Goal: Entertainment & Leisure: Consume media (video, audio)

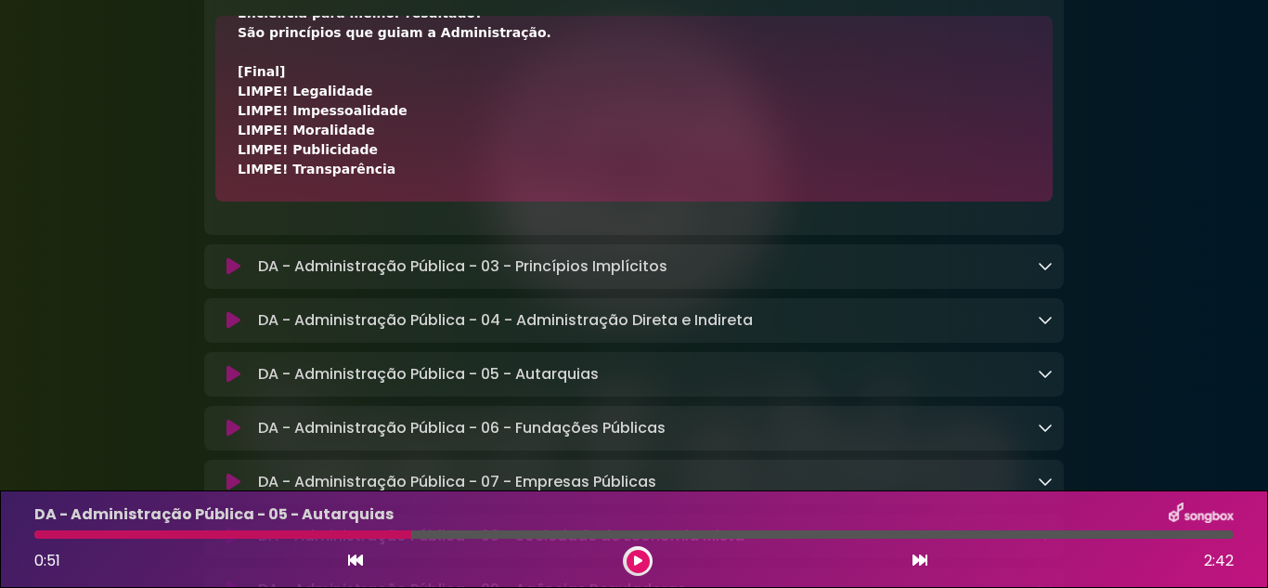
scroll to position [2416, 0]
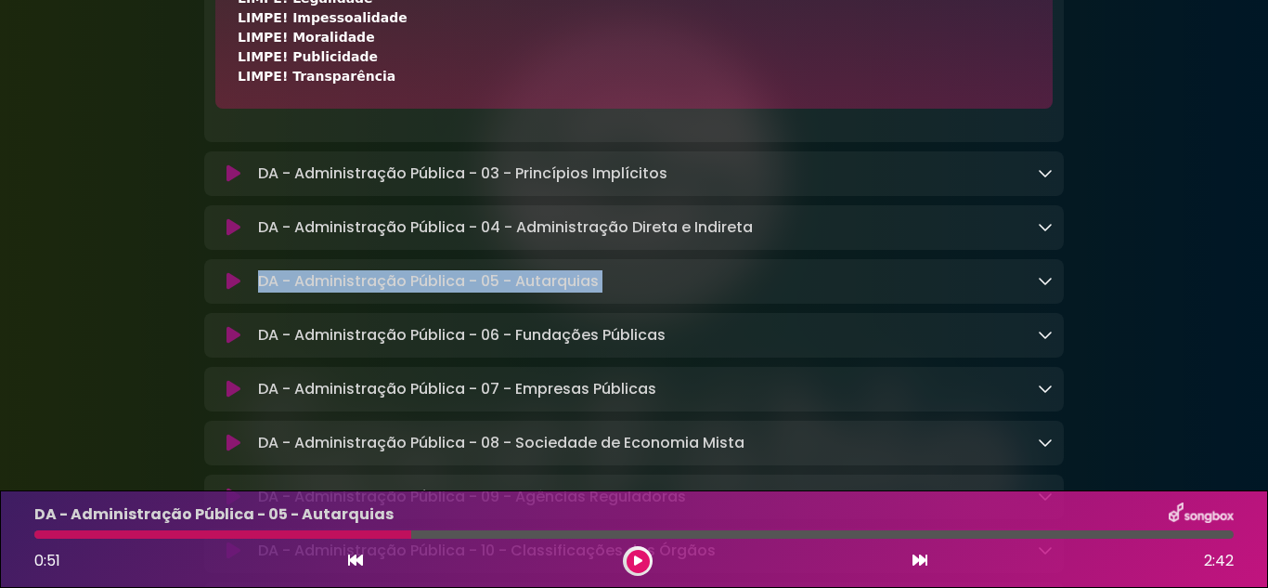
drag, startPoint x: 1207, startPoint y: 300, endPoint x: 1196, endPoint y: 223, distance: 77.9
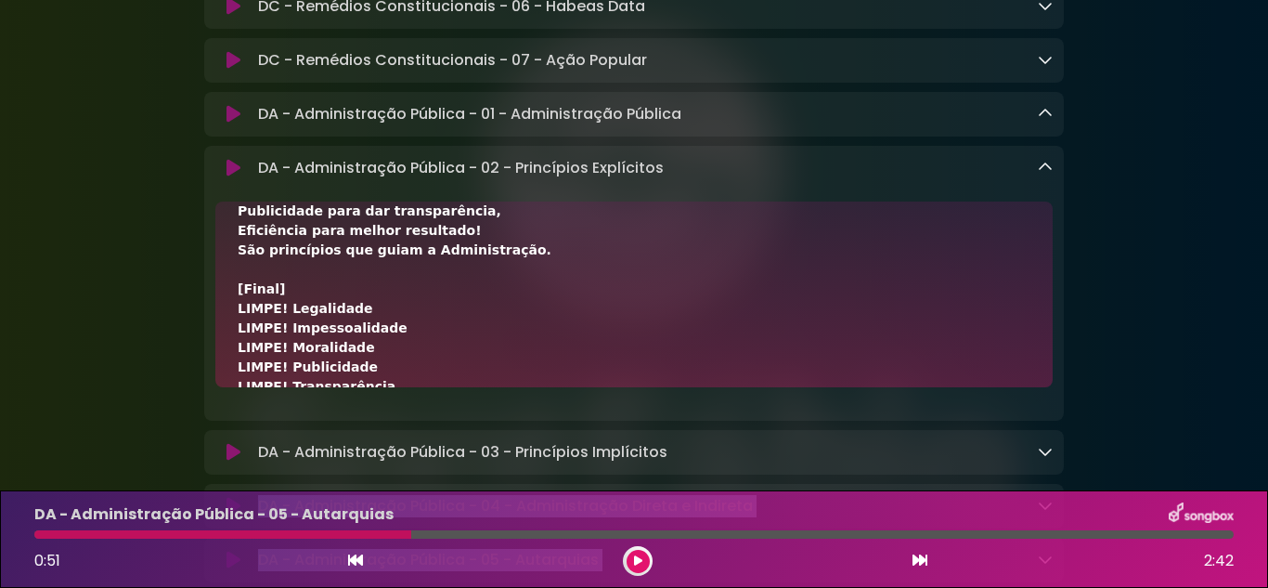
scroll to position [736, 0]
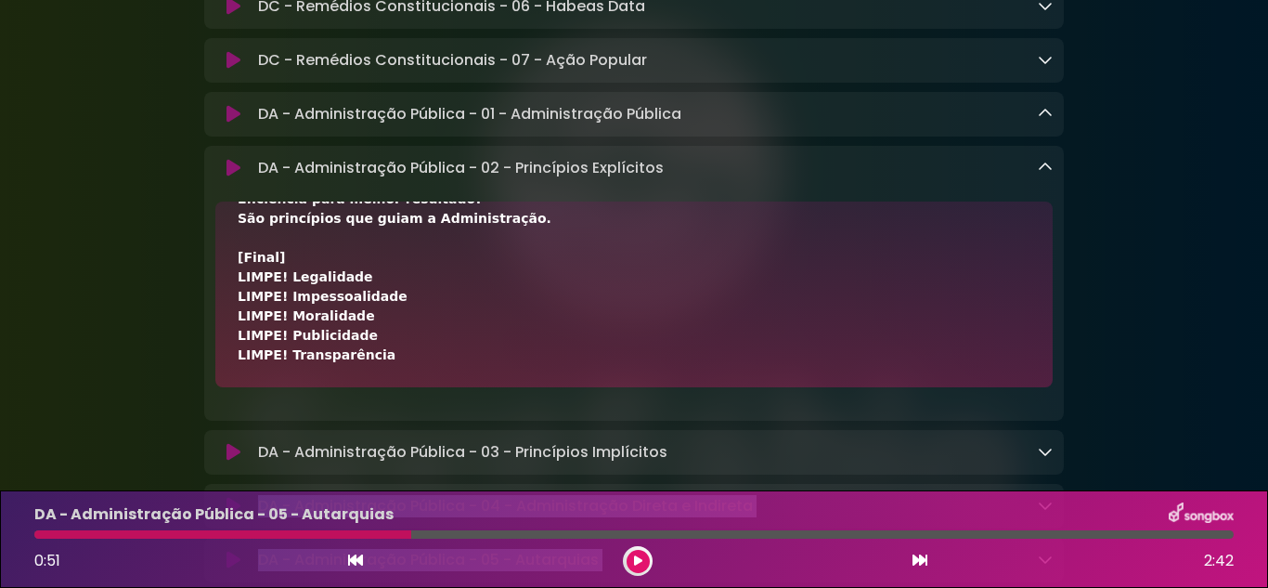
click at [628, 563] on button at bounding box center [638, 561] width 23 height 23
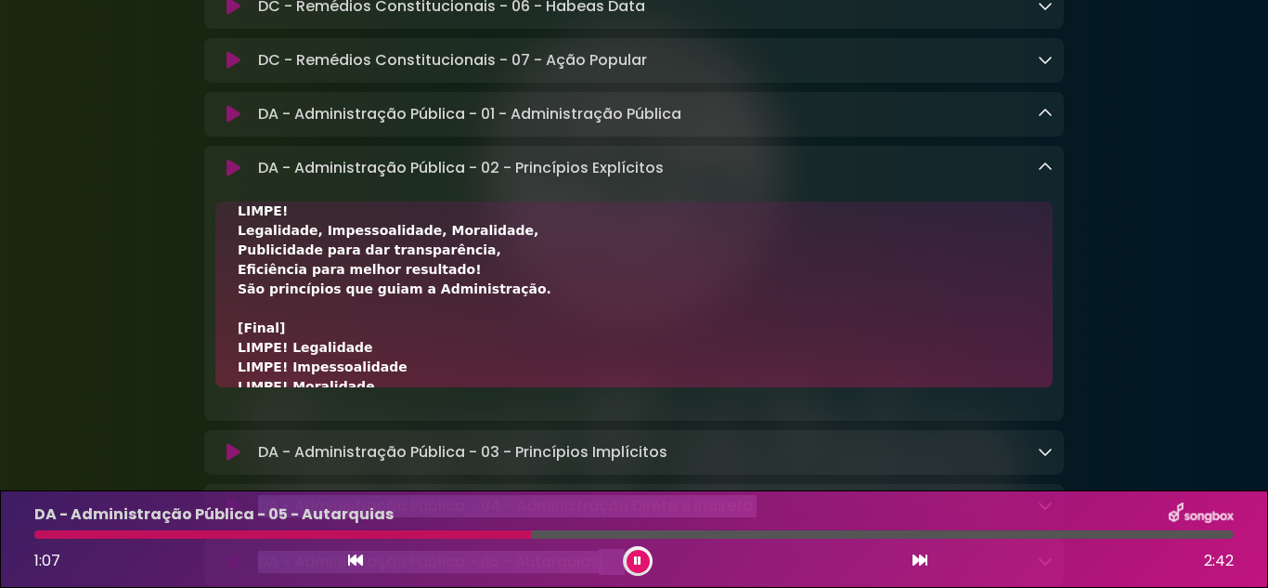
scroll to position [643, 0]
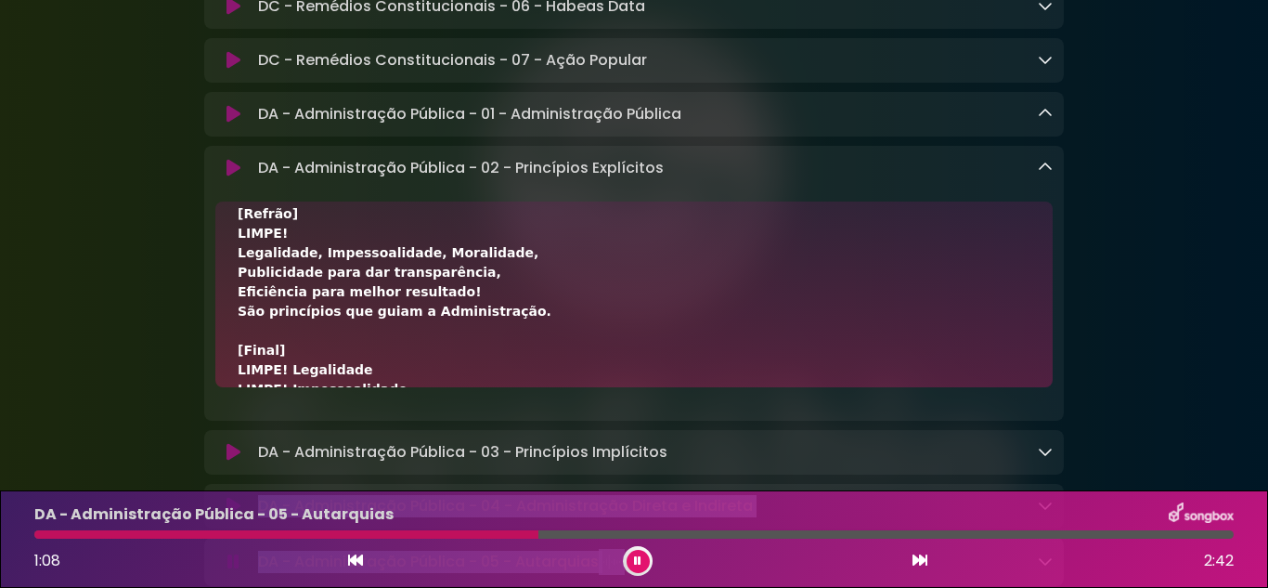
click at [234, 177] on icon at bounding box center [234, 168] width 14 height 19
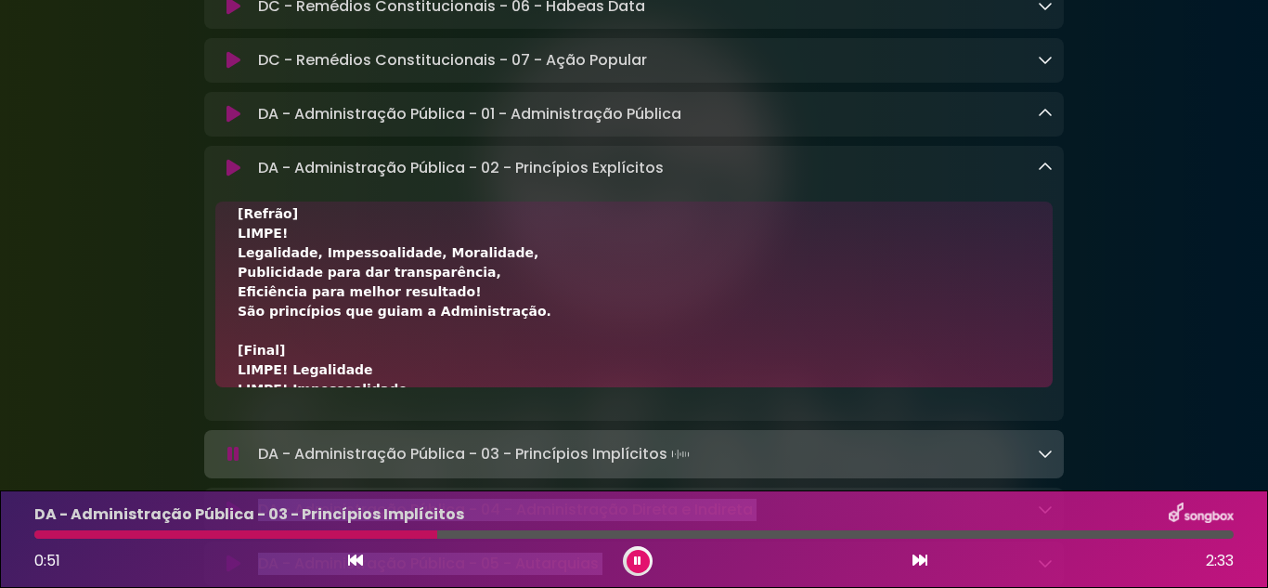
click at [639, 568] on button at bounding box center [638, 561] width 23 height 23
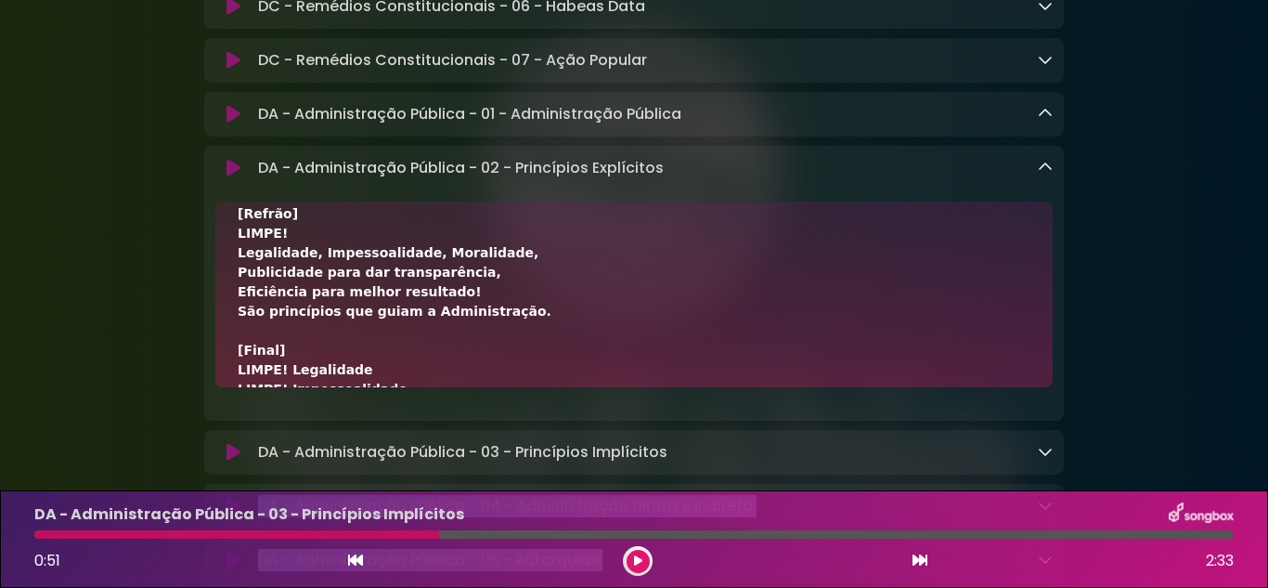
click at [637, 564] on icon at bounding box center [638, 560] width 8 height 11
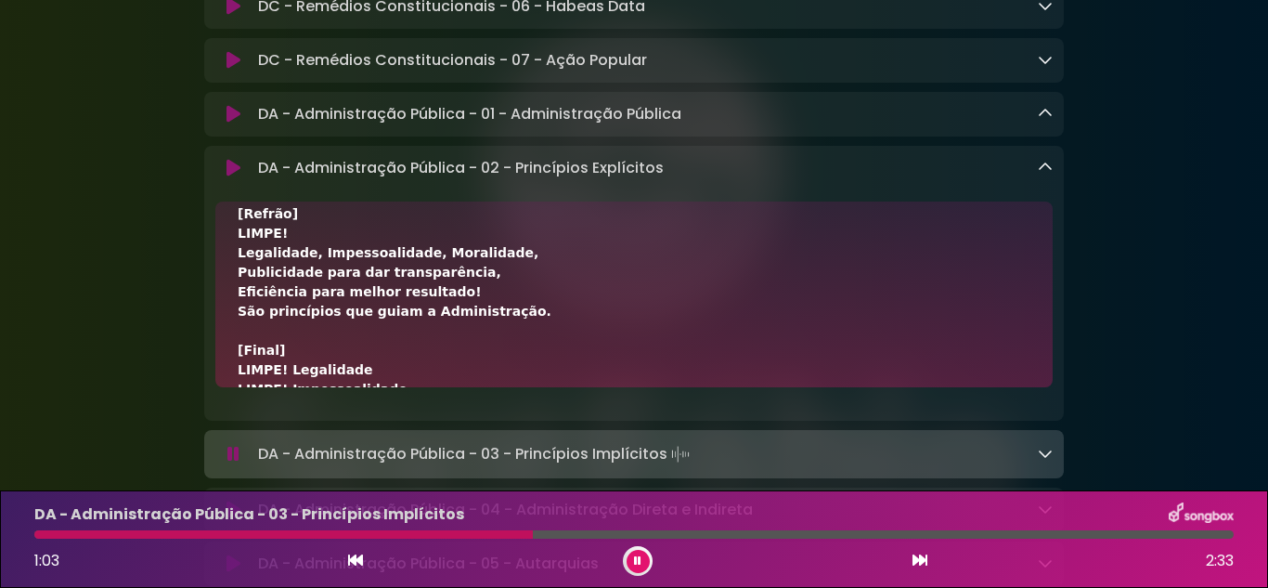
click at [1033, 179] on div "DA - Administração Pública - 02 - Princípios Explícitos Loading Track..." at bounding box center [652, 168] width 802 height 22
click at [1050, 175] on icon at bounding box center [1045, 167] width 15 height 15
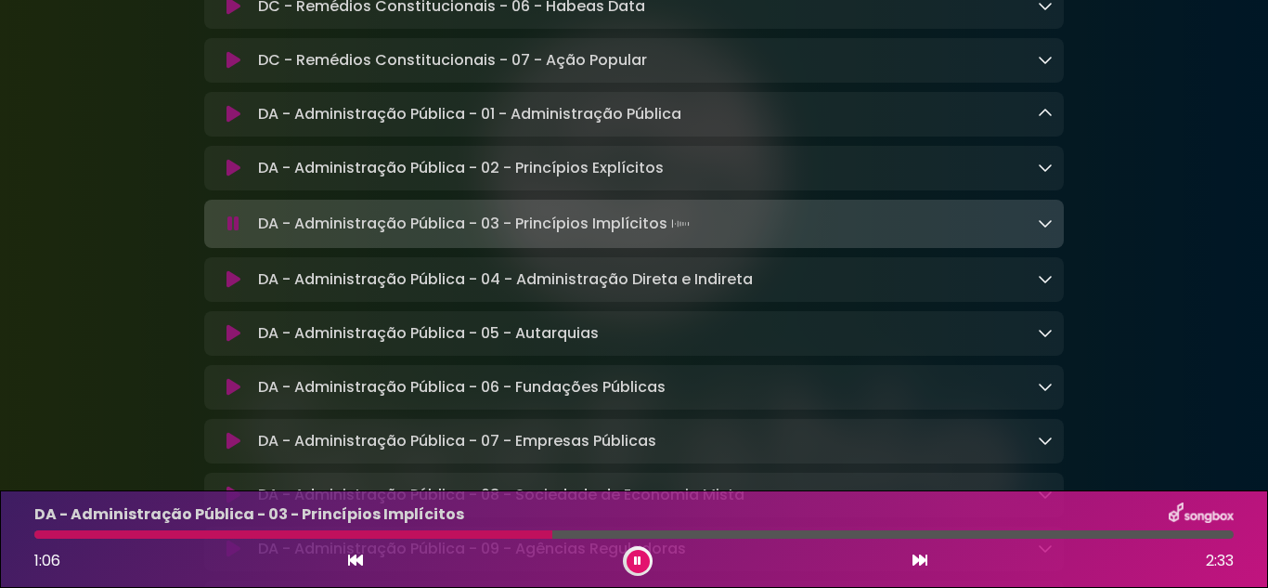
click at [1045, 230] on icon at bounding box center [1045, 222] width 15 height 15
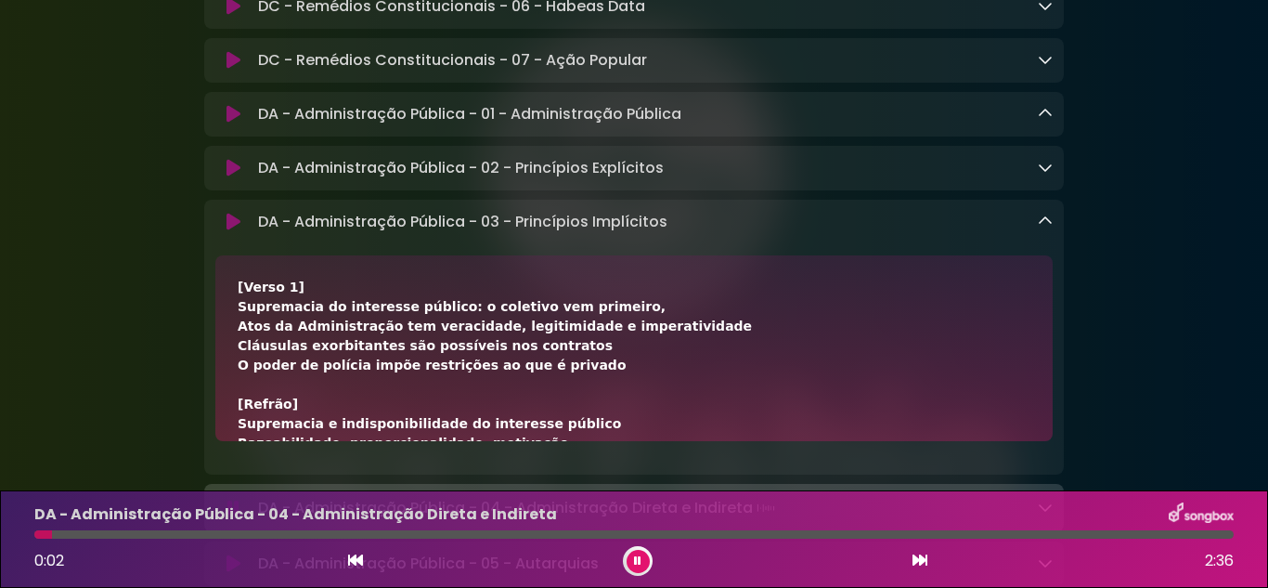
click at [631, 562] on button at bounding box center [638, 561] width 23 height 23
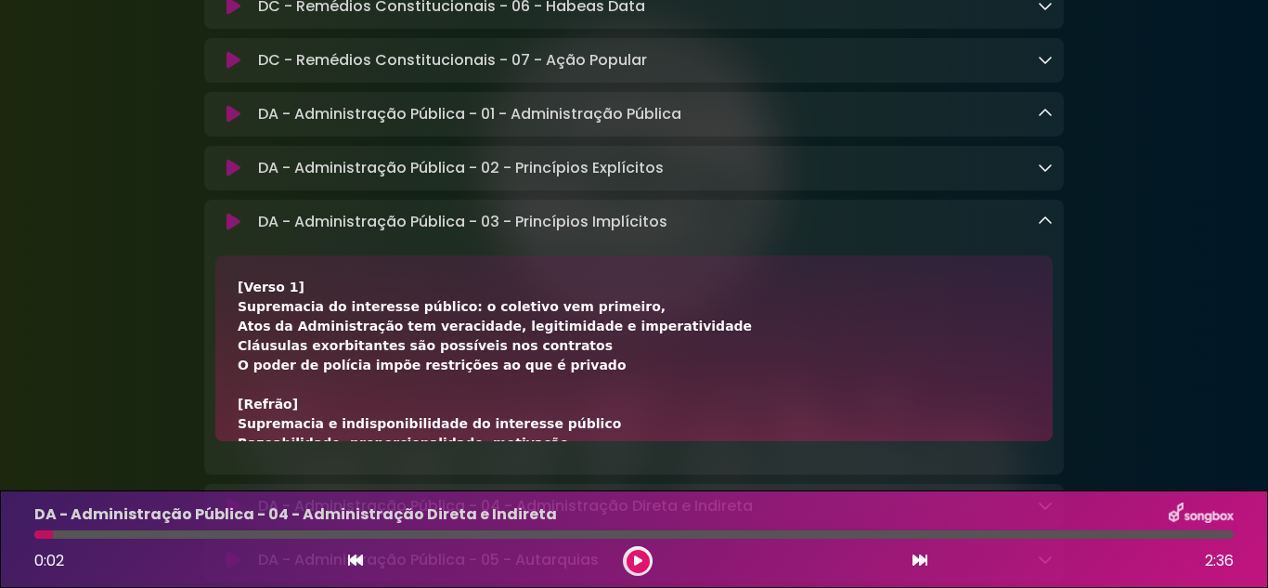
click at [630, 564] on button at bounding box center [638, 561] width 23 height 23
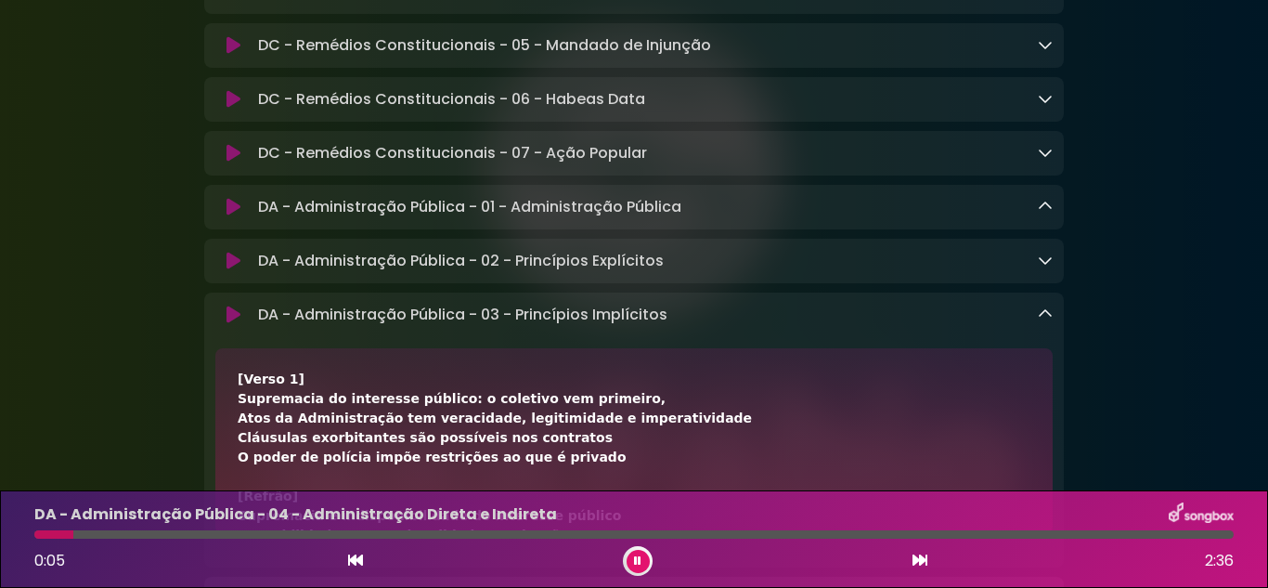
scroll to position [0, 0]
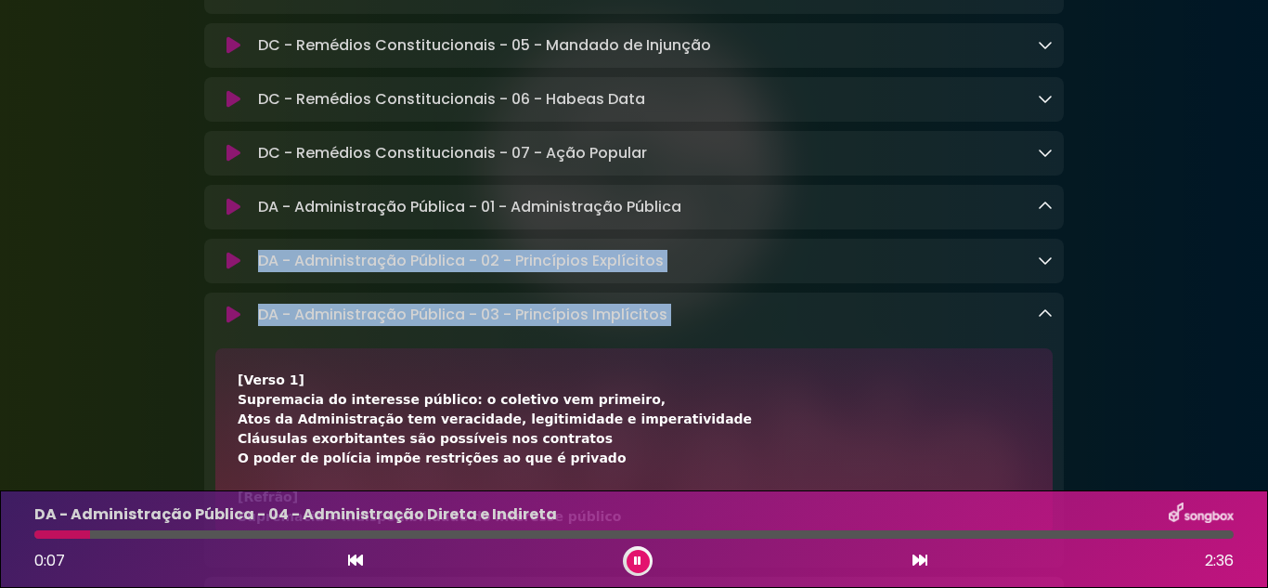
drag, startPoint x: 966, startPoint y: 330, endPoint x: 952, endPoint y: 215, distance: 116.1
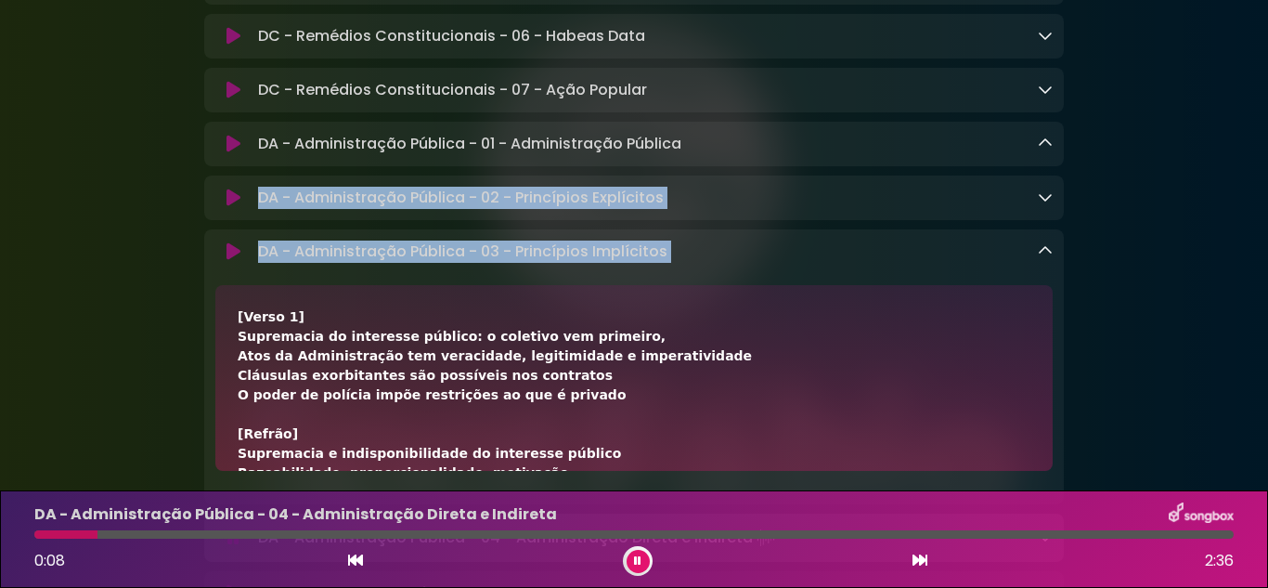
scroll to position [2323, 0]
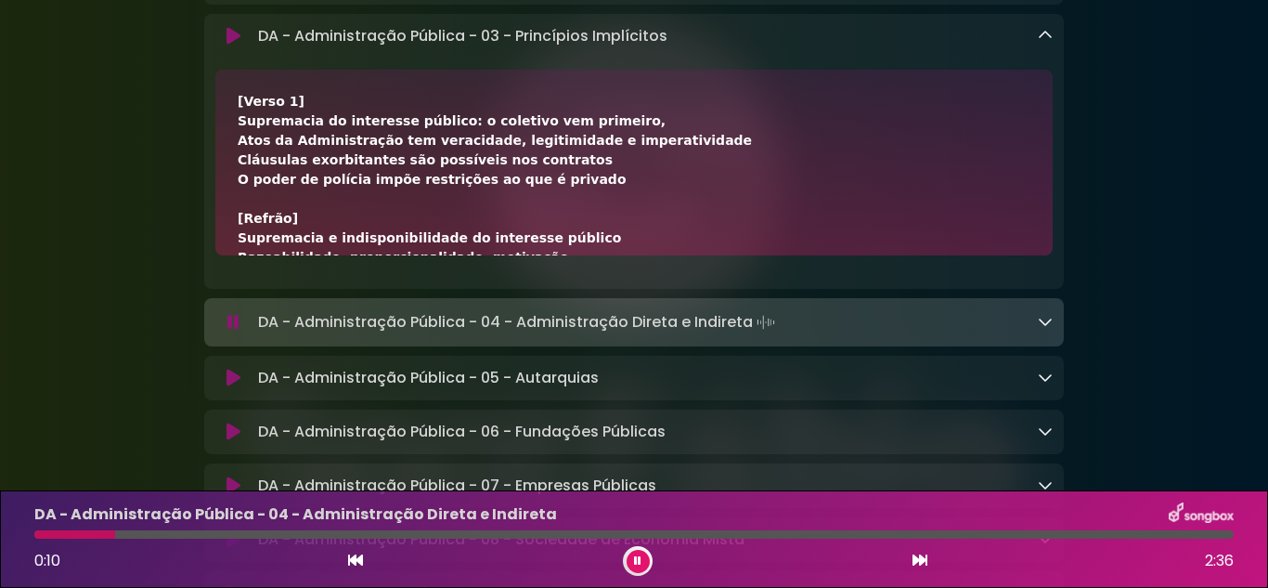
click at [668, 215] on div "[Verso 1] Supremacia do interesse público: o coletivo vem primeiro, Atos da Adm…" at bounding box center [634, 433] width 793 height 682
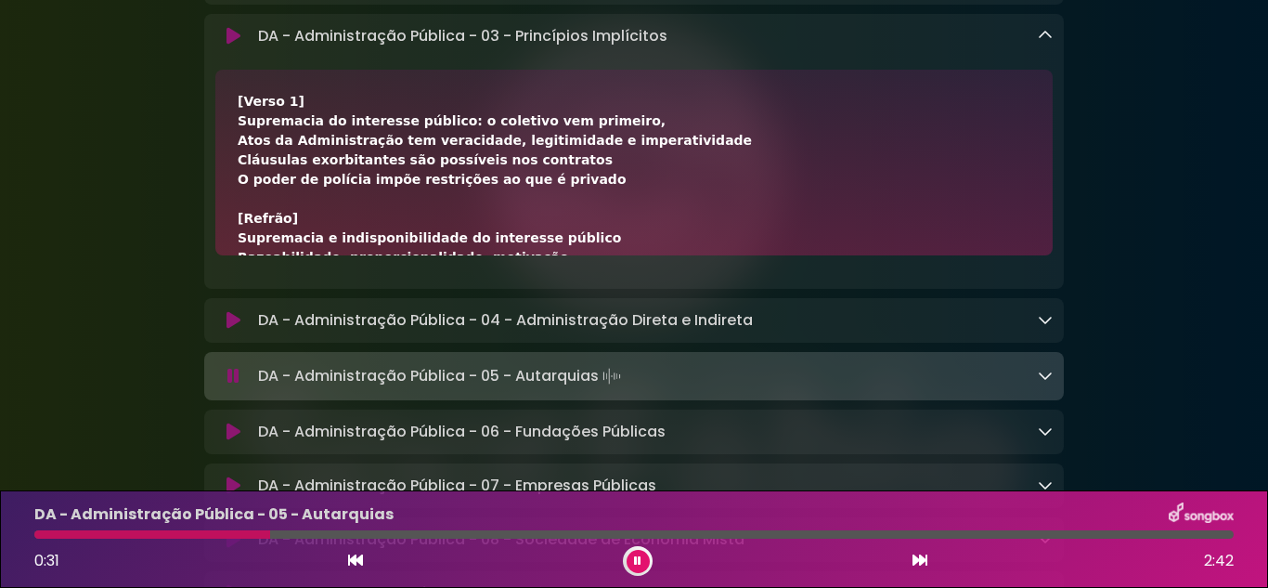
scroll to position [93, 0]
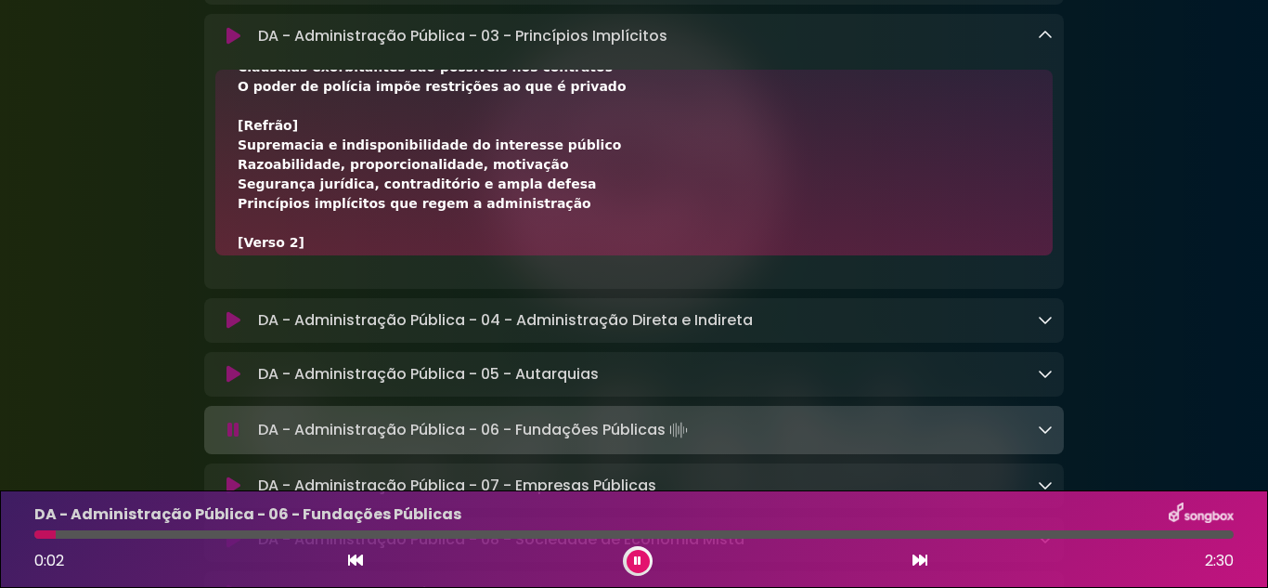
click at [647, 557] on button at bounding box center [638, 561] width 23 height 23
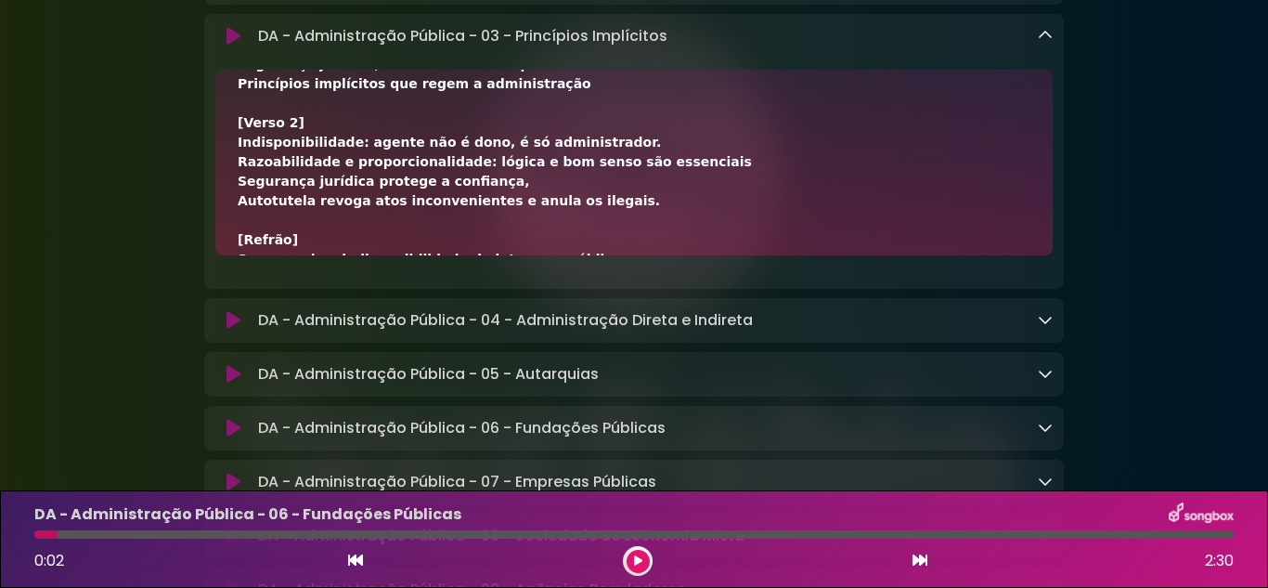
scroll to position [186, 0]
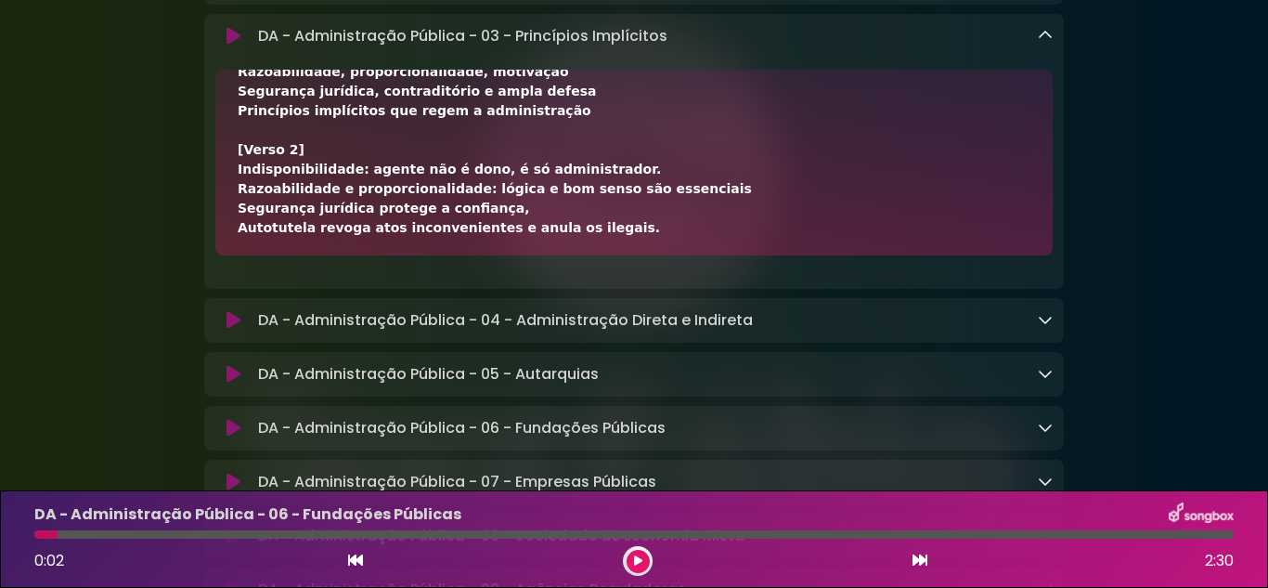
click at [238, 45] on icon at bounding box center [234, 36] width 14 height 19
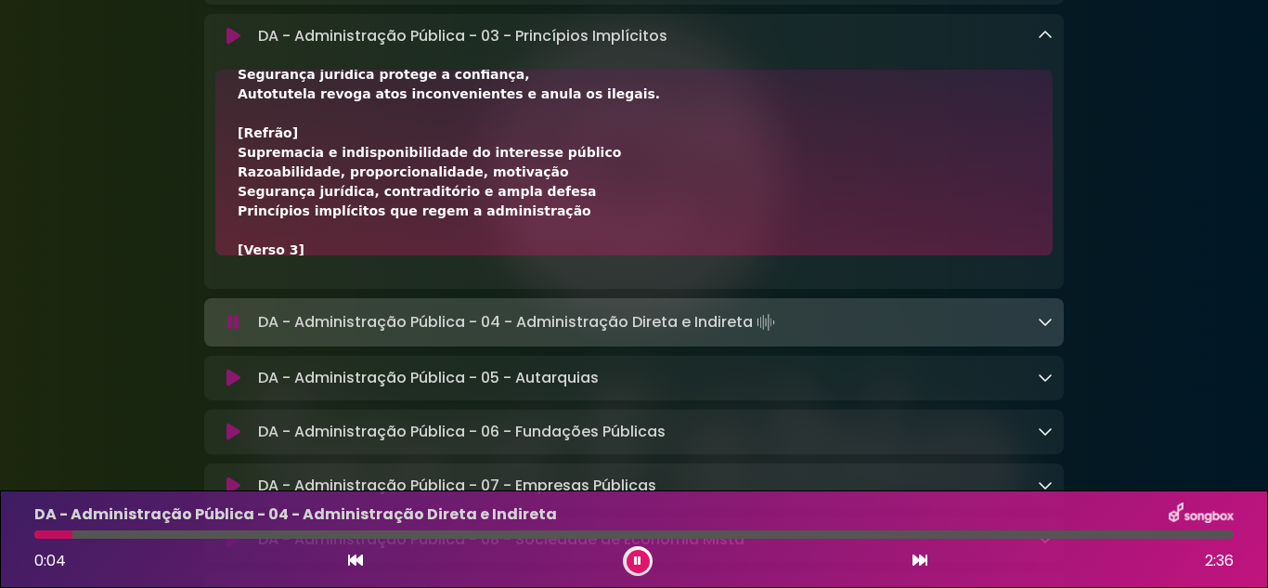
scroll to position [279, 0]
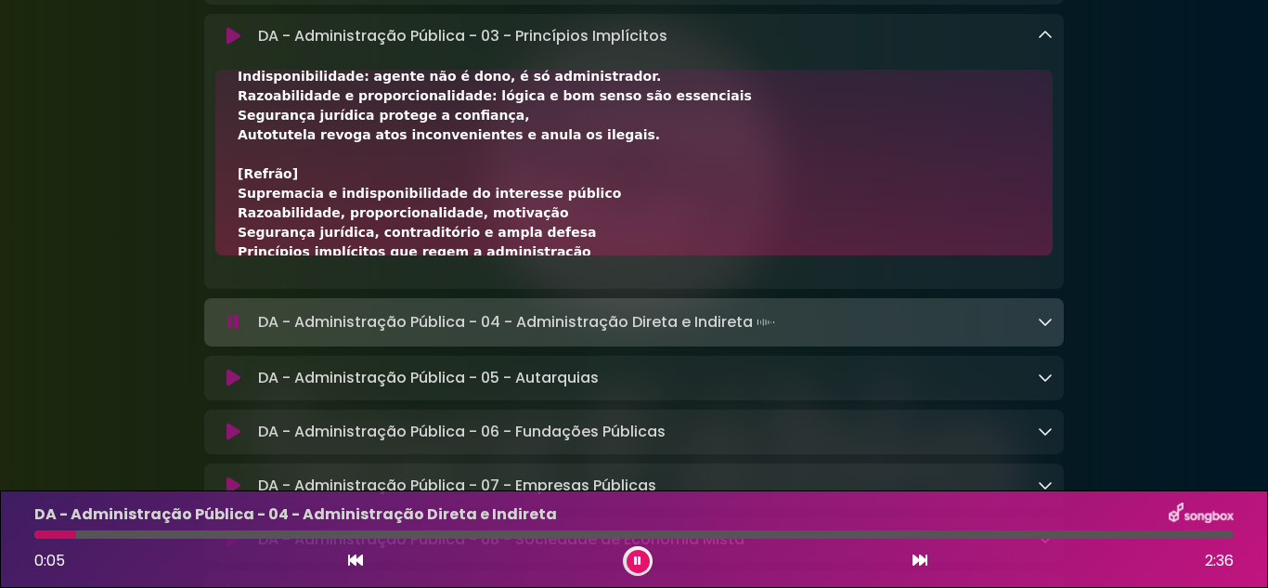
click at [231, 45] on icon at bounding box center [234, 36] width 14 height 19
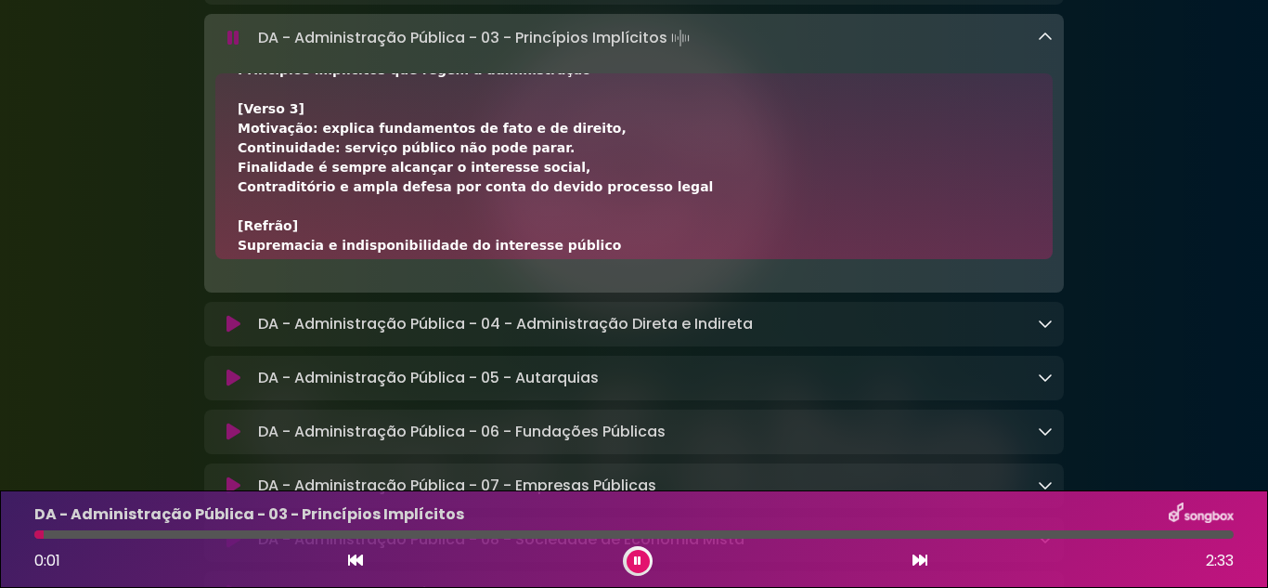
scroll to position [541, 0]
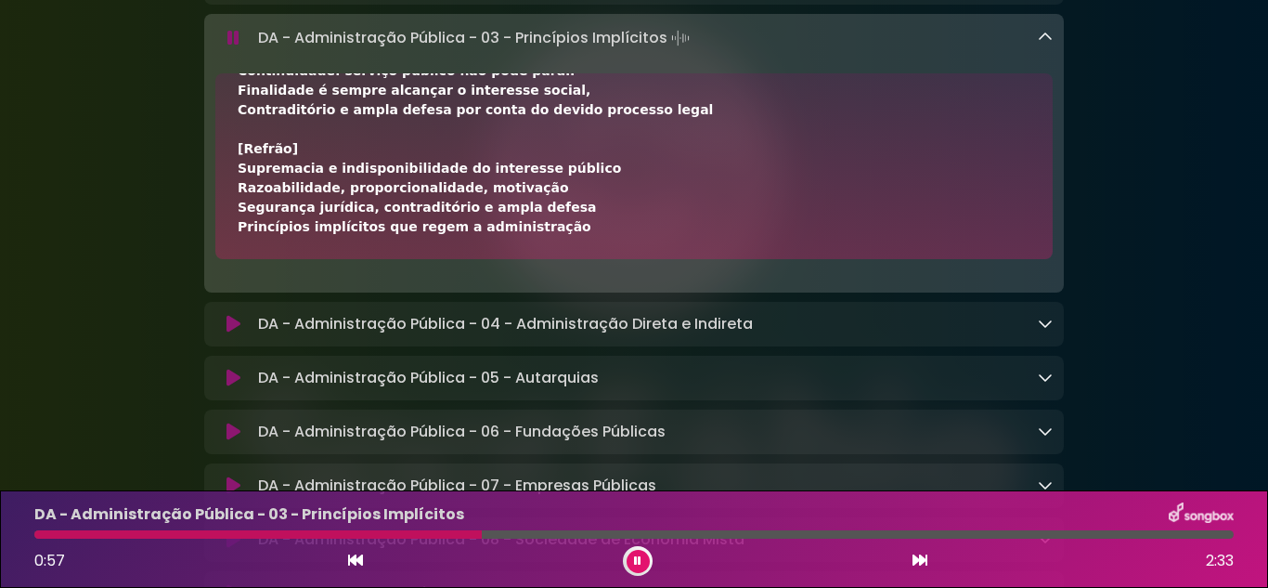
click at [642, 565] on button at bounding box center [638, 561] width 23 height 23
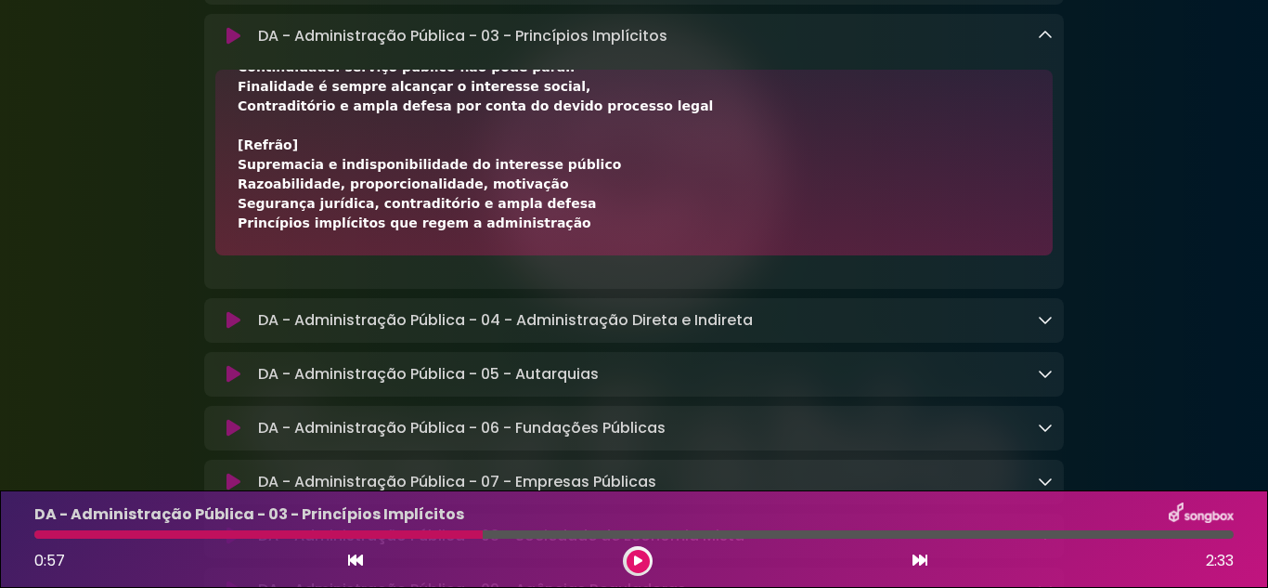
click at [644, 565] on button at bounding box center [638, 561] width 23 height 23
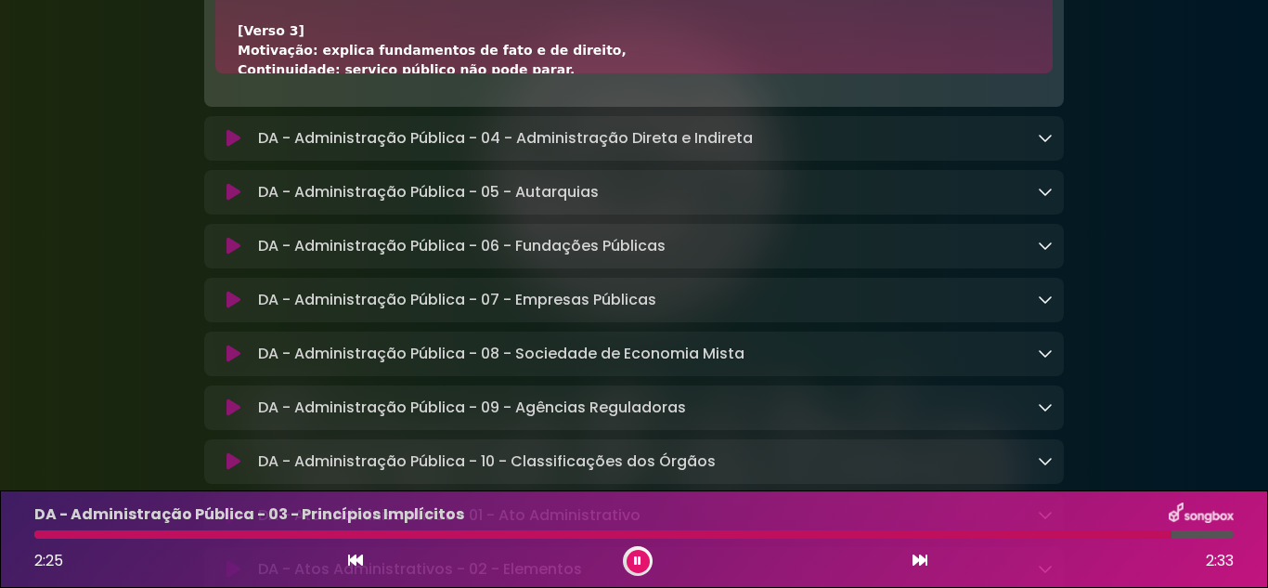
scroll to position [356, 0]
click at [644, 559] on button at bounding box center [638, 561] width 23 height 23
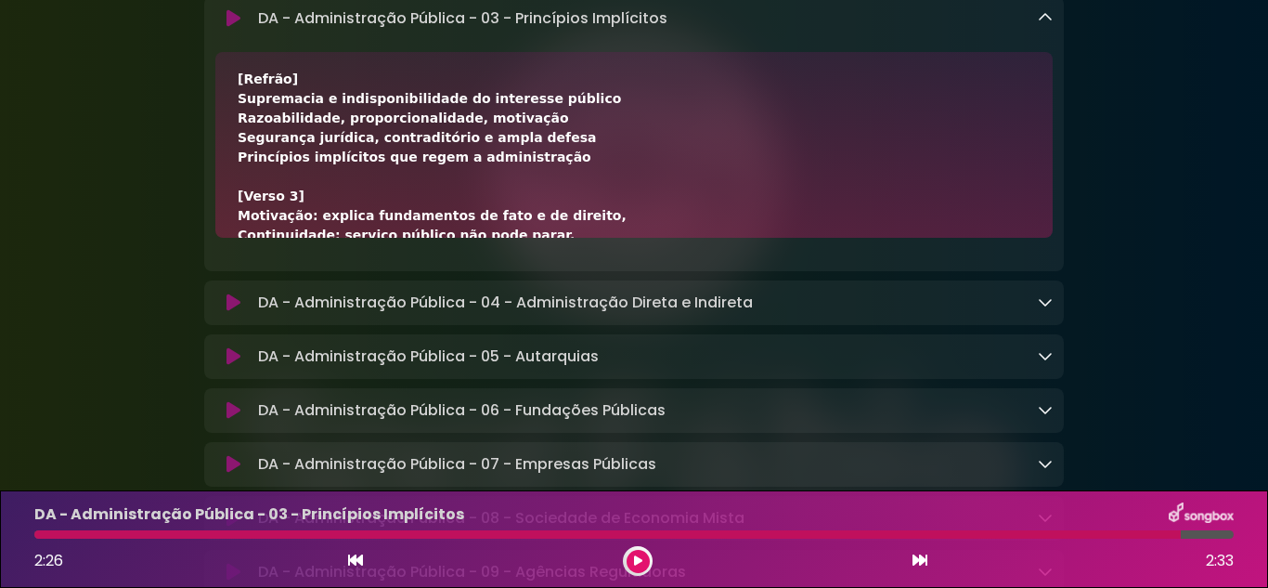
scroll to position [2320, 0]
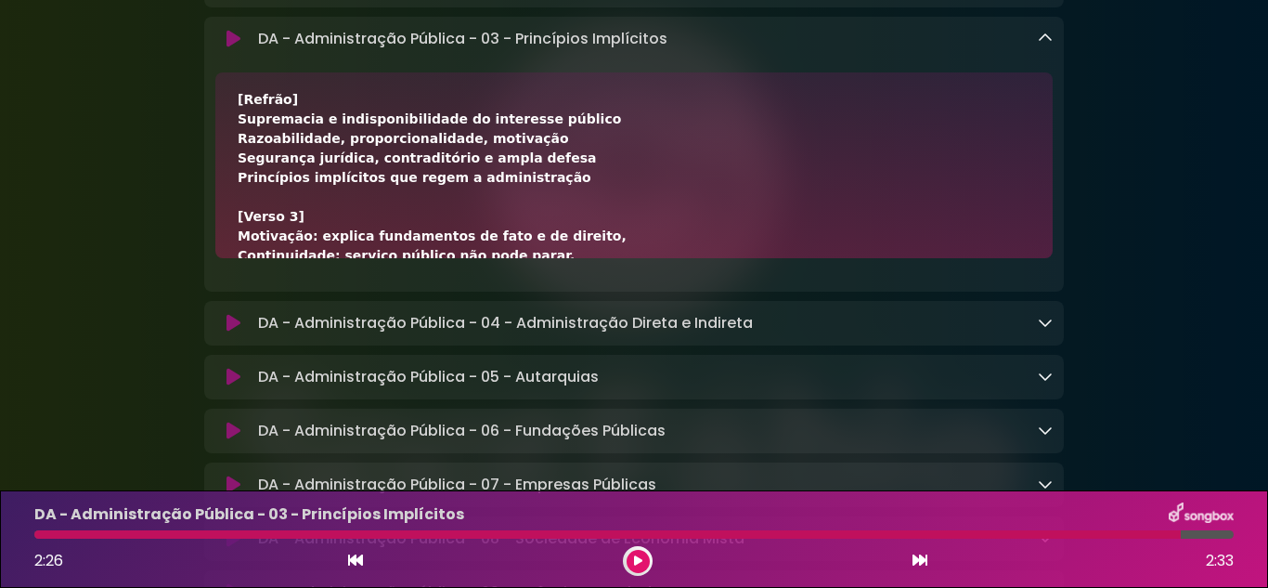
click at [239, 48] on icon at bounding box center [234, 39] width 14 height 19
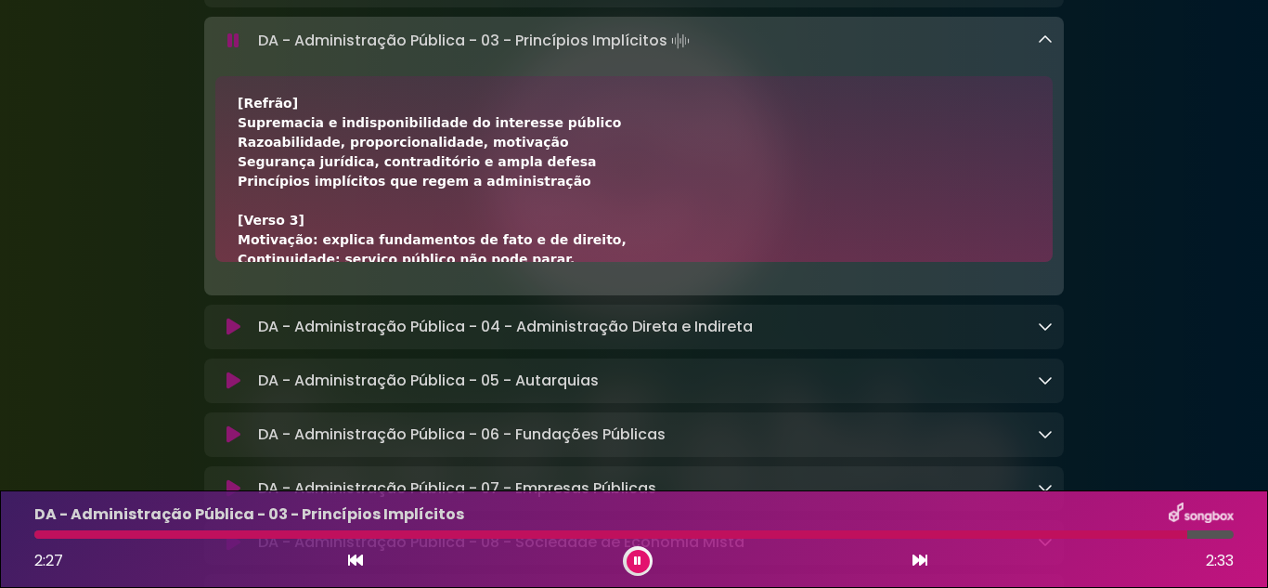
click at [240, 50] on button at bounding box center [232, 41] width 35 height 19
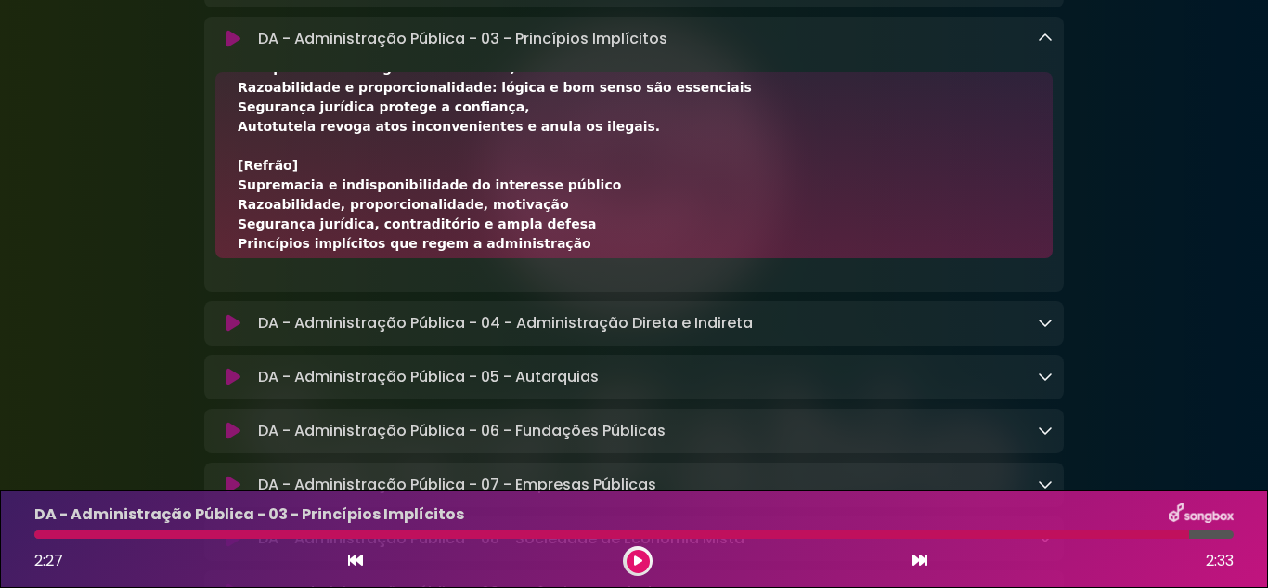
scroll to position [263, 0]
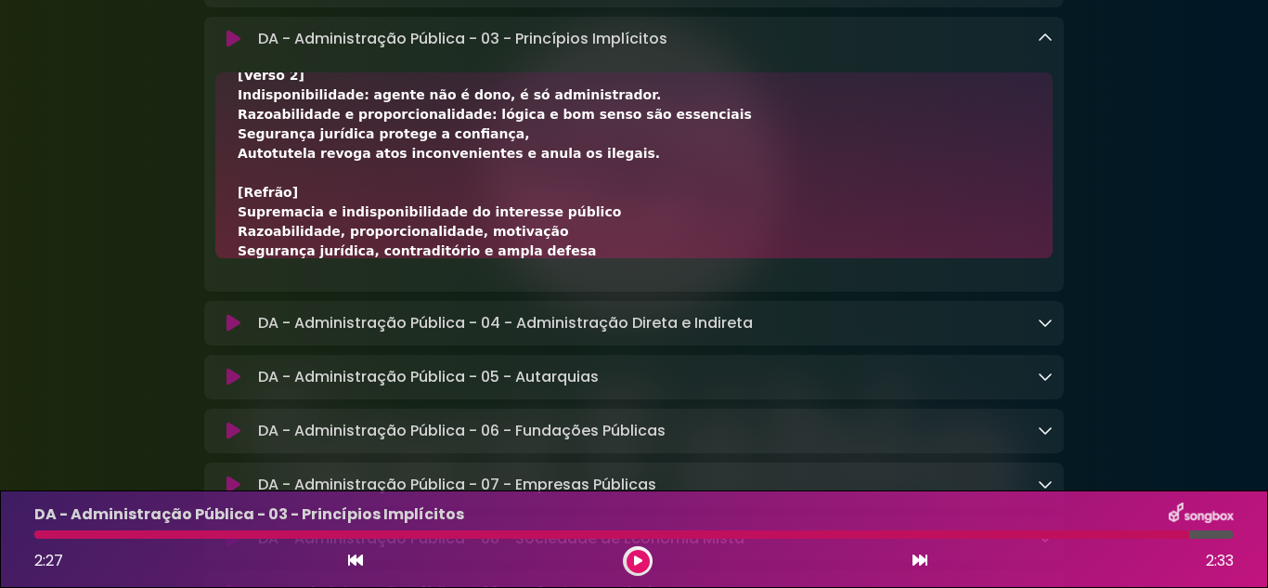
click at [1055, 50] on div "DA - Administração Pública - 03 - Princípios Implícitos Loading Track..." at bounding box center [634, 39] width 860 height 22
click at [1049, 45] on icon at bounding box center [1045, 38] width 15 height 15
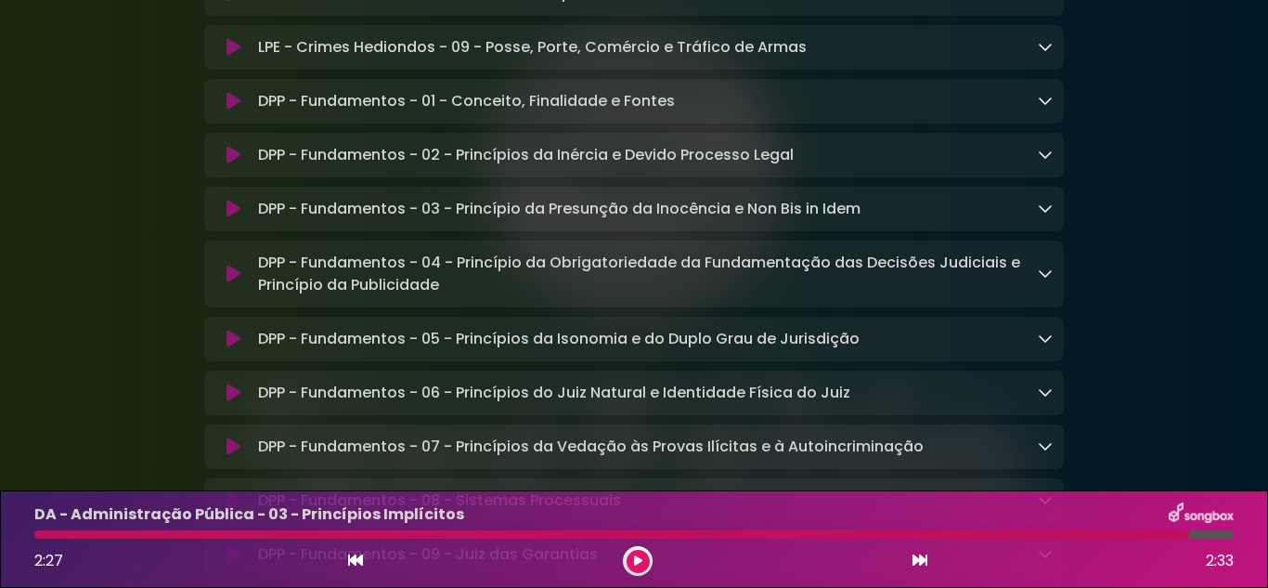
scroll to position [7240, 0]
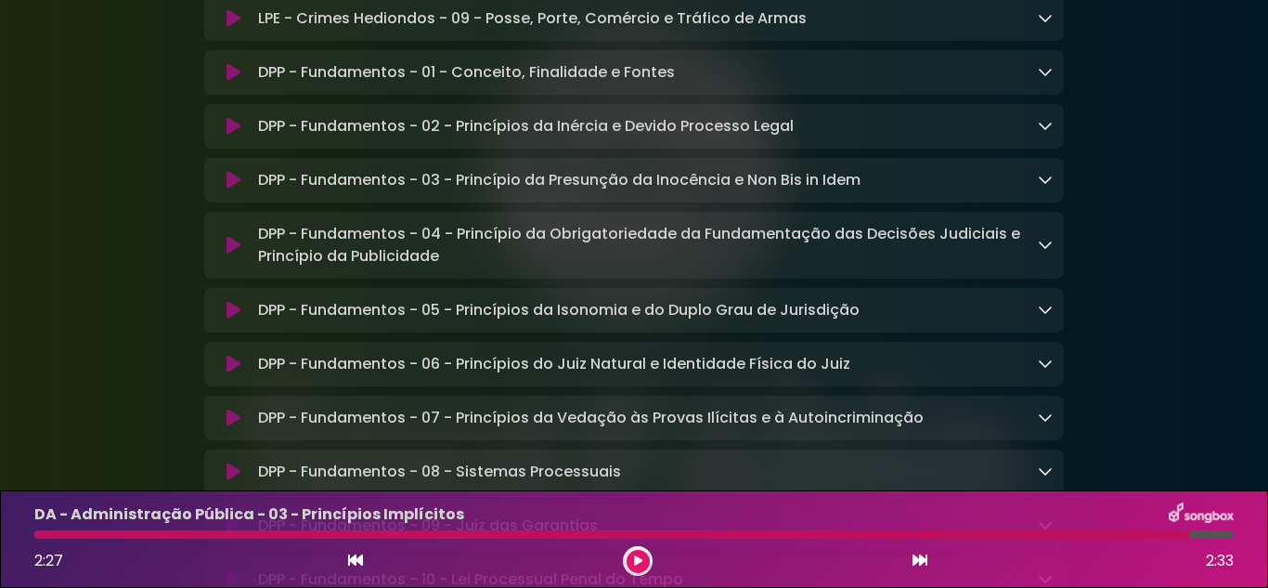
click at [1048, 79] on icon at bounding box center [1045, 71] width 15 height 15
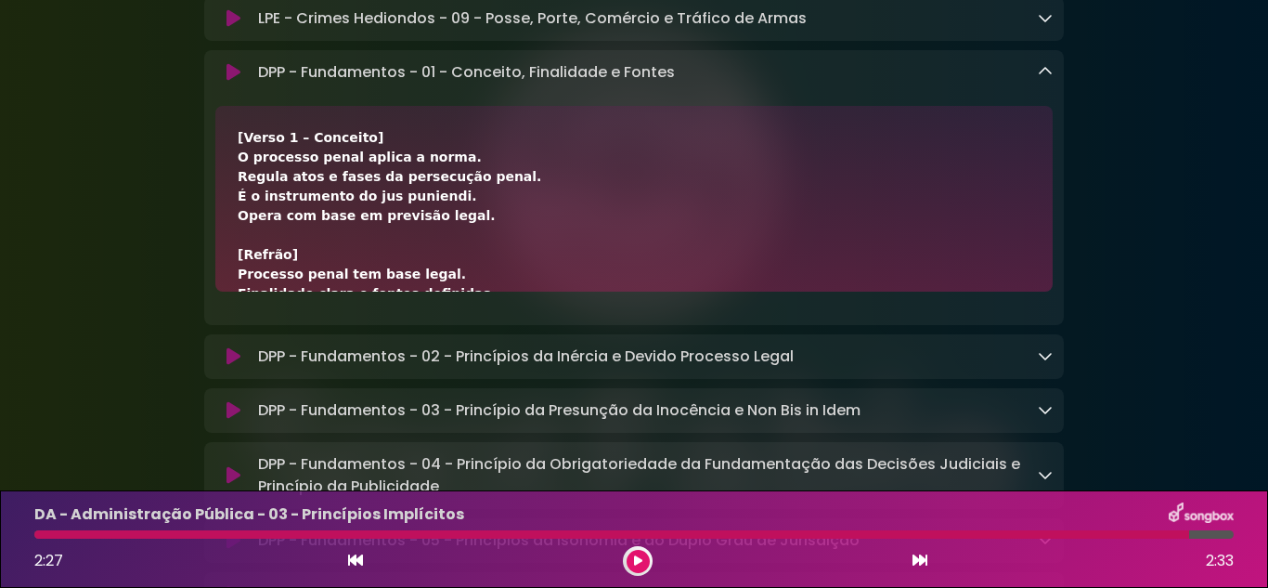
click at [234, 82] on icon at bounding box center [234, 72] width 14 height 19
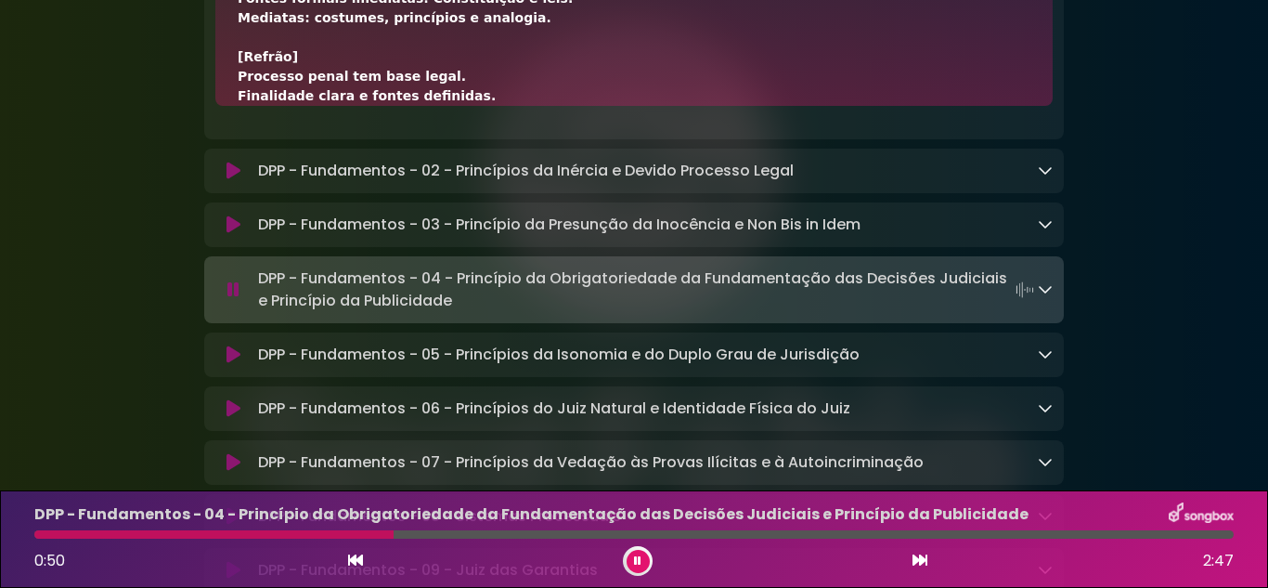
scroll to position [448, 0]
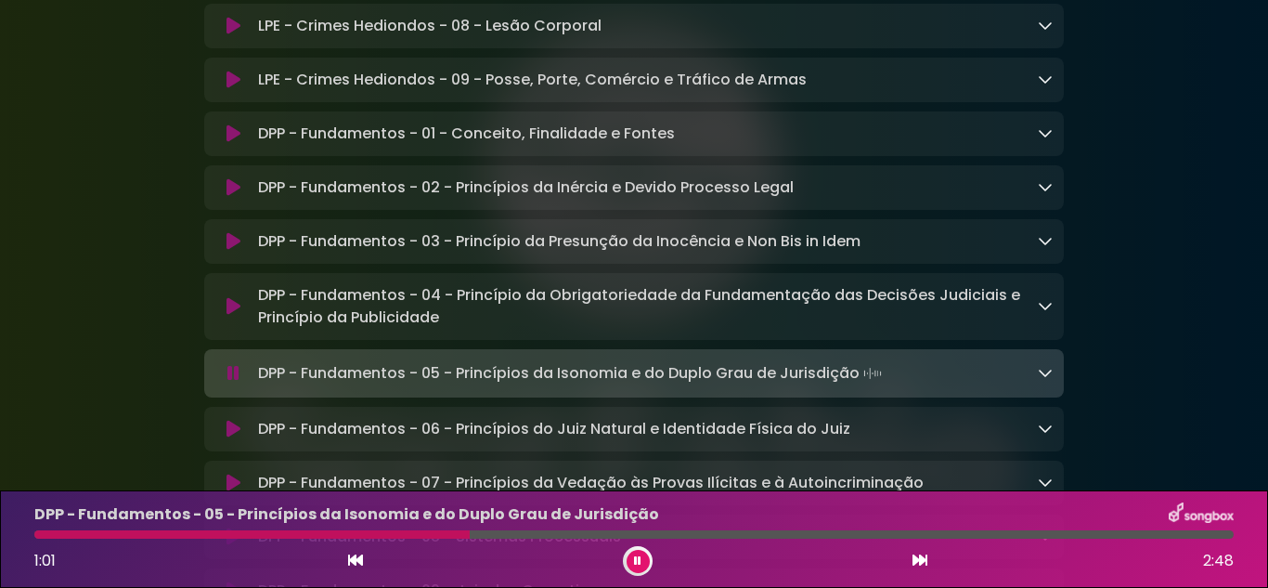
scroll to position [7147, 0]
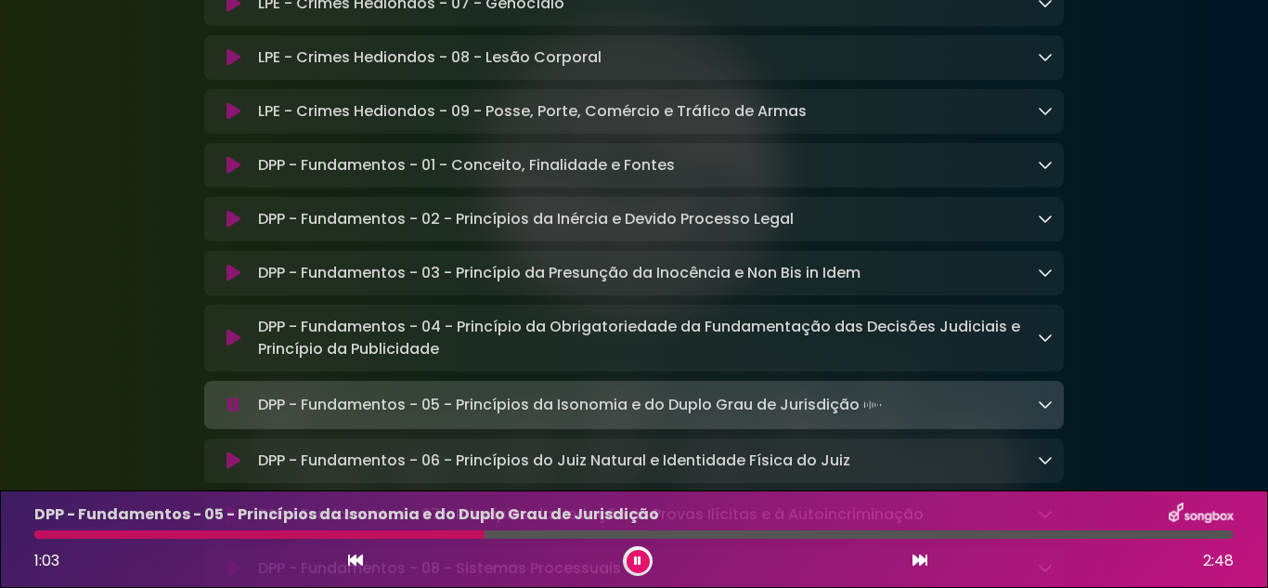
click at [1059, 230] on div "DPP - Fundamentos - 02 - Princípios da Inércia e Devido Processo Legal Loading …" at bounding box center [634, 219] width 860 height 22
click at [1037, 230] on div "DPP - Fundamentos - 02 - Princípios da Inércia e Devido Processo Legal Loading …" at bounding box center [652, 219] width 802 height 22
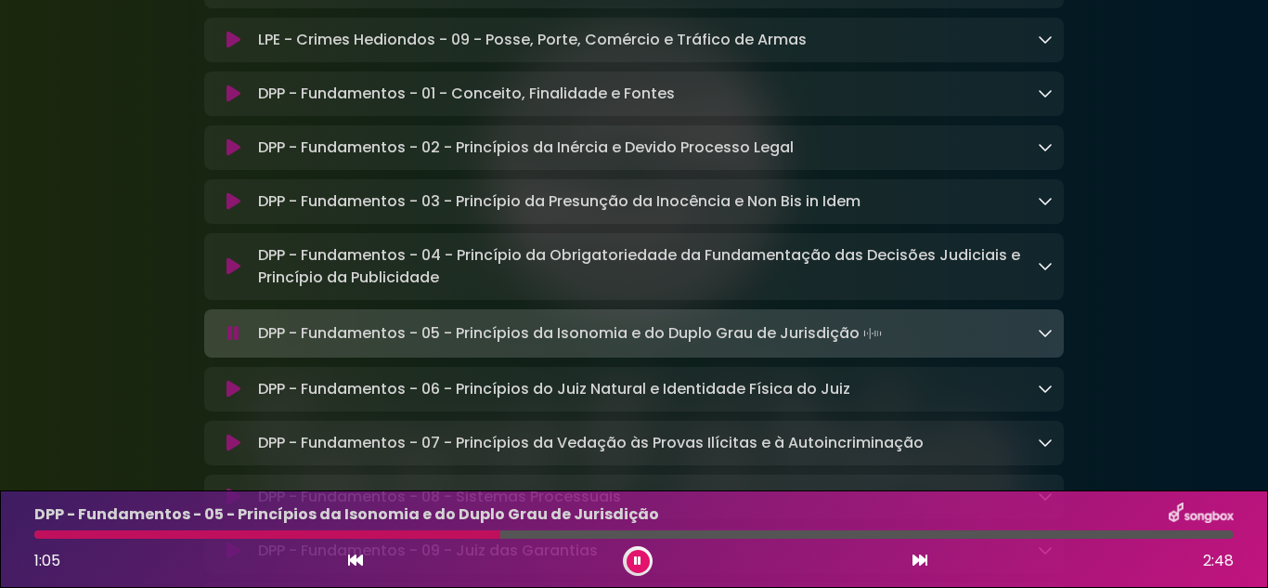
scroll to position [7240, 0]
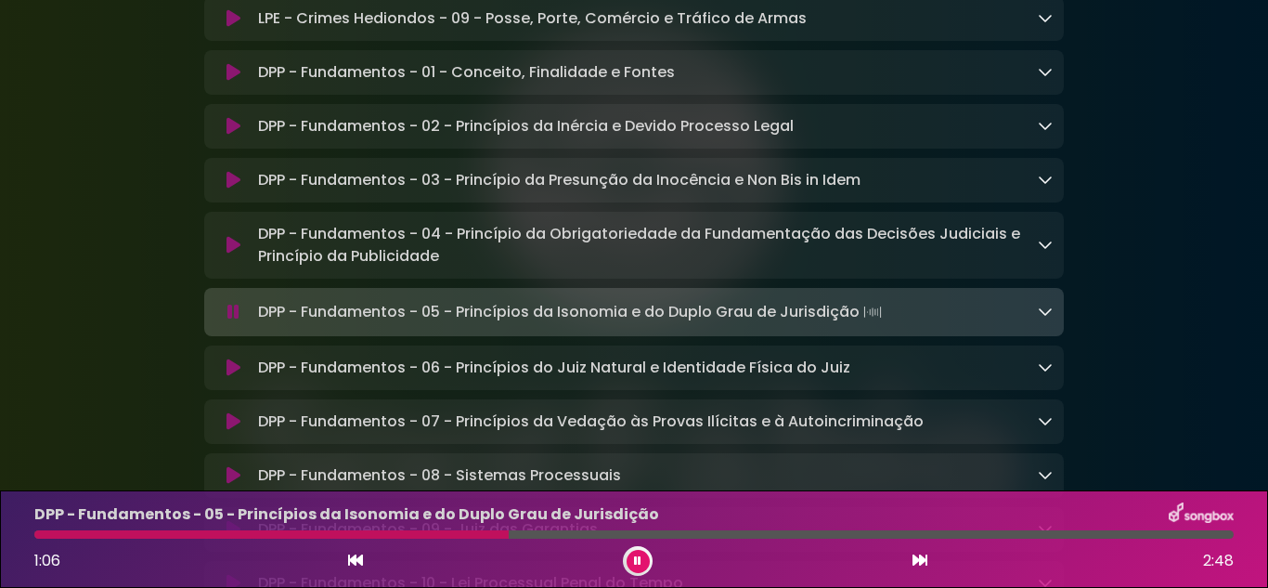
click at [1043, 133] on icon at bounding box center [1045, 125] width 15 height 15
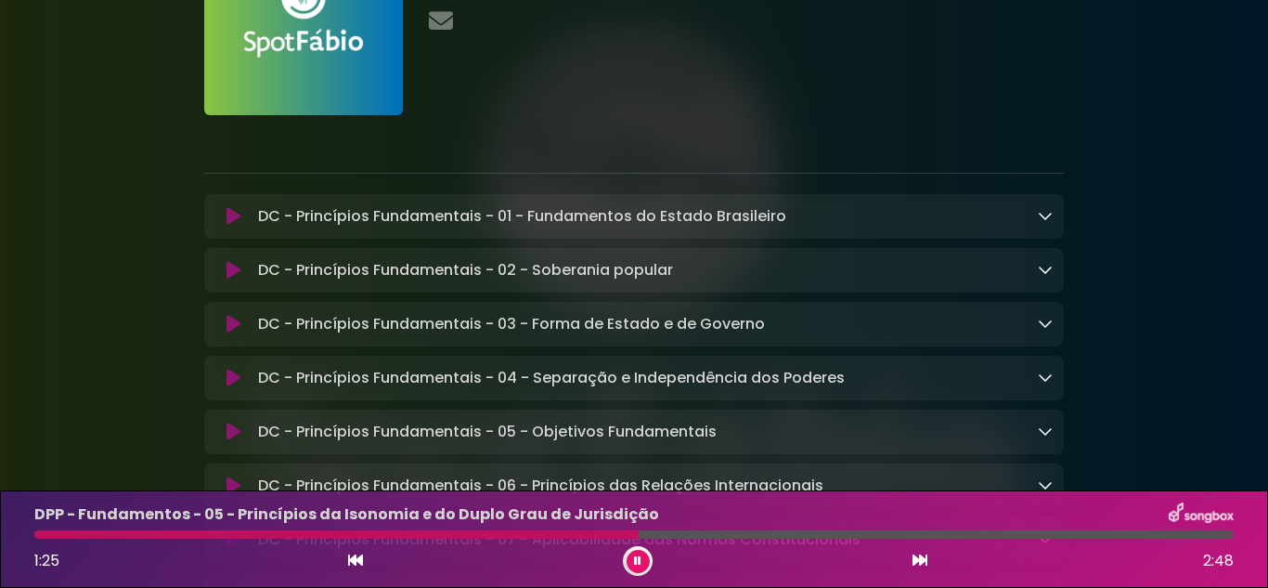
scroll to position [92, 0]
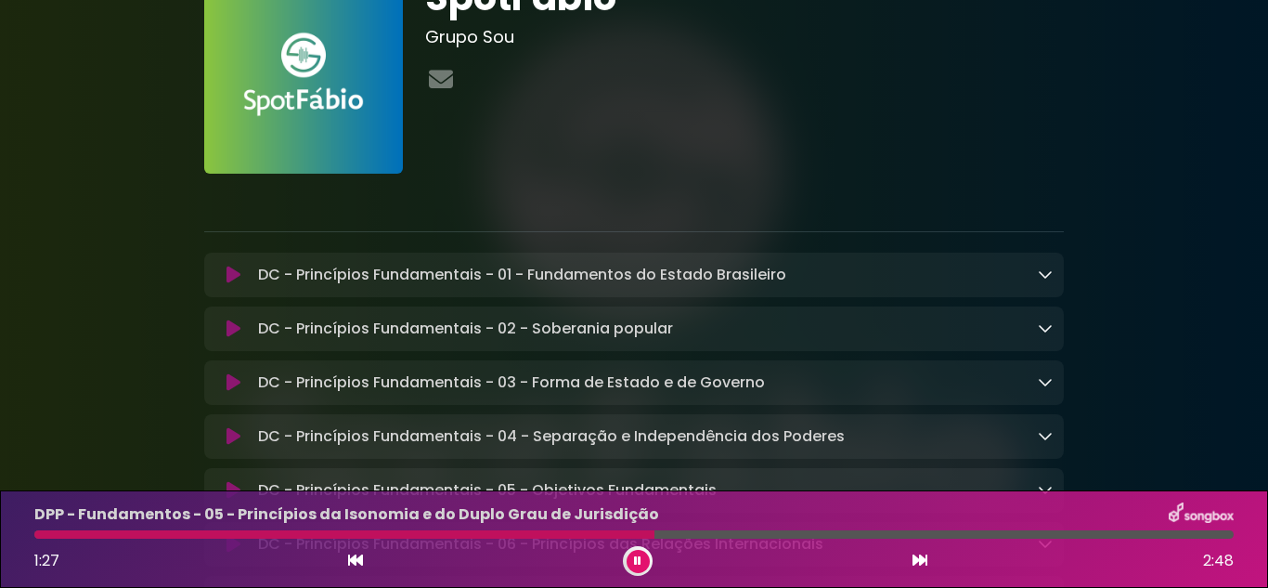
click at [227, 273] on icon at bounding box center [234, 275] width 14 height 19
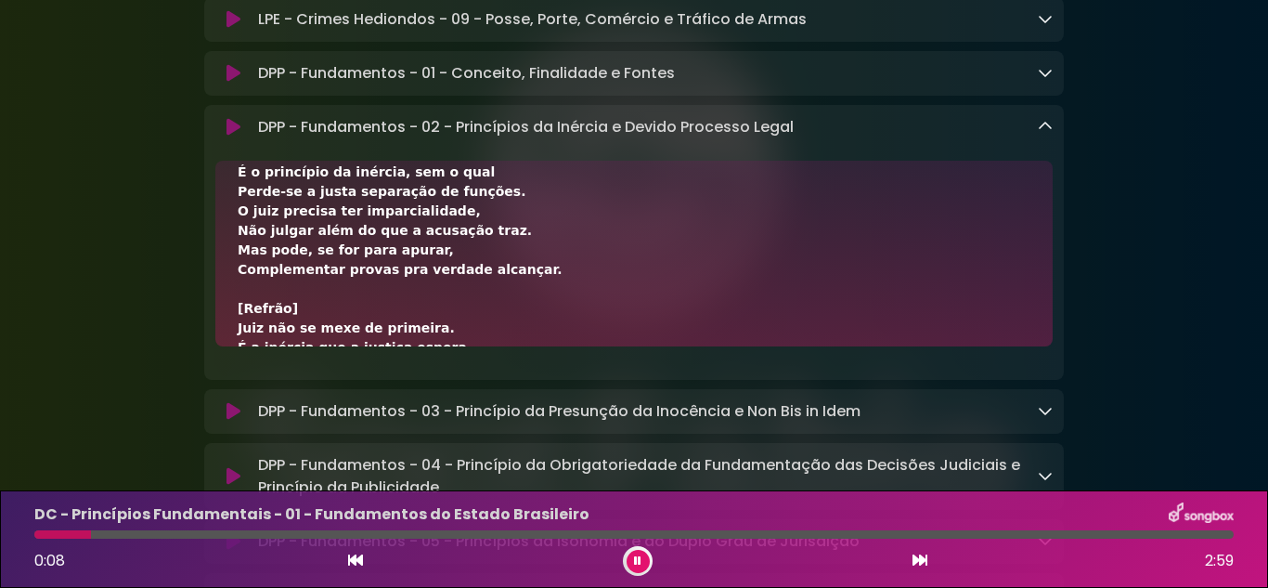
scroll to position [0, 0]
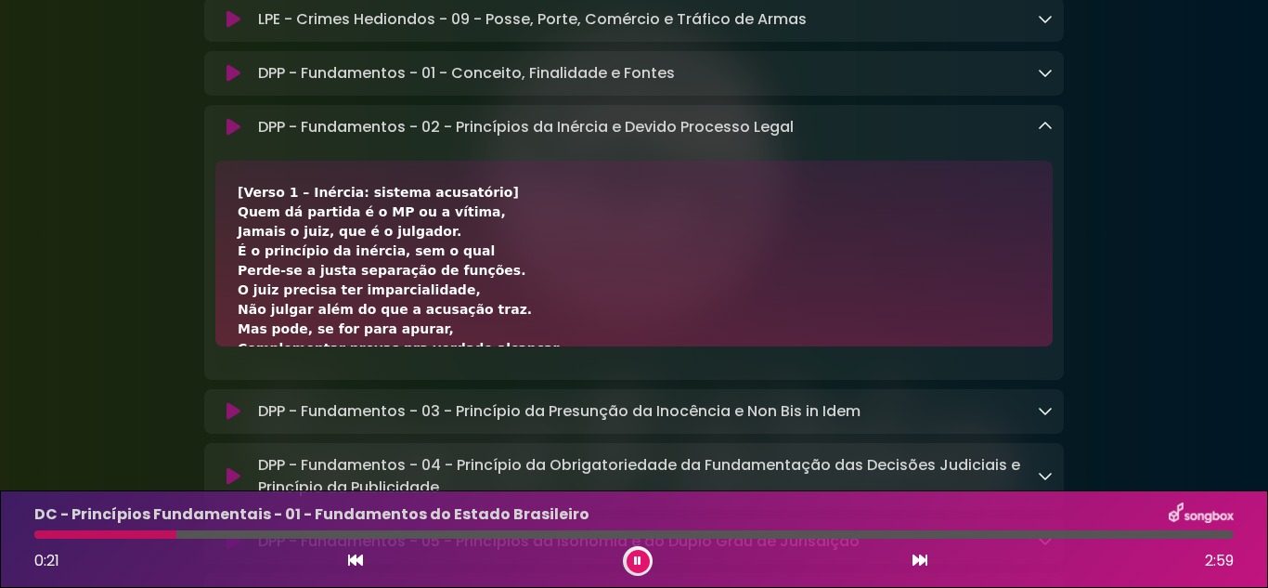
click at [639, 553] on button at bounding box center [638, 561] width 23 height 23
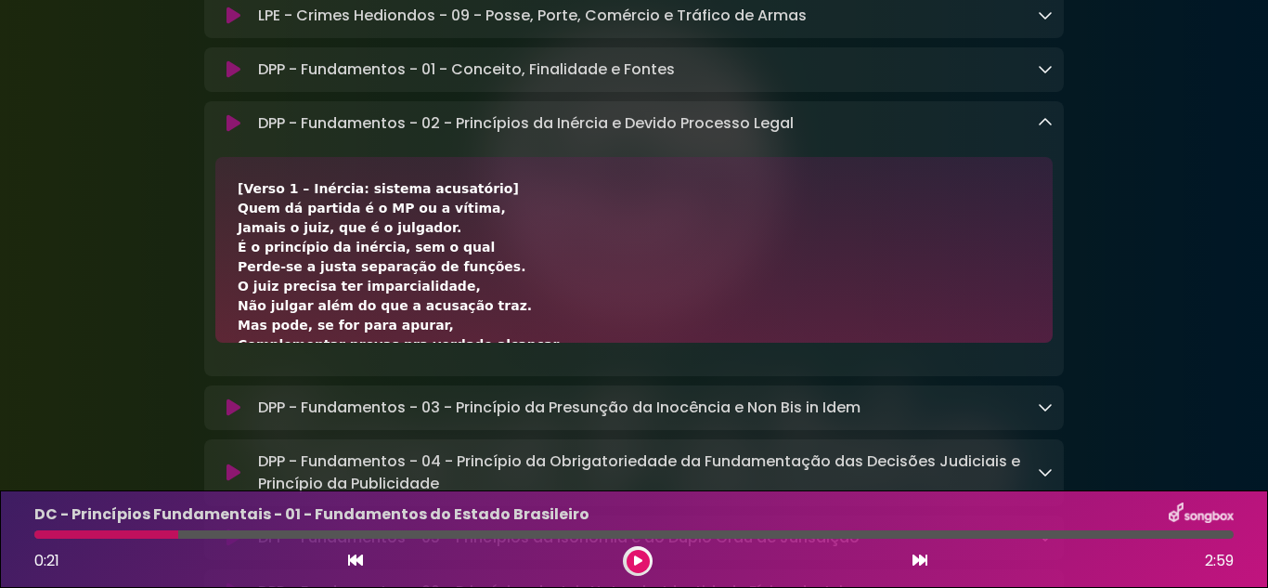
scroll to position [7240, 0]
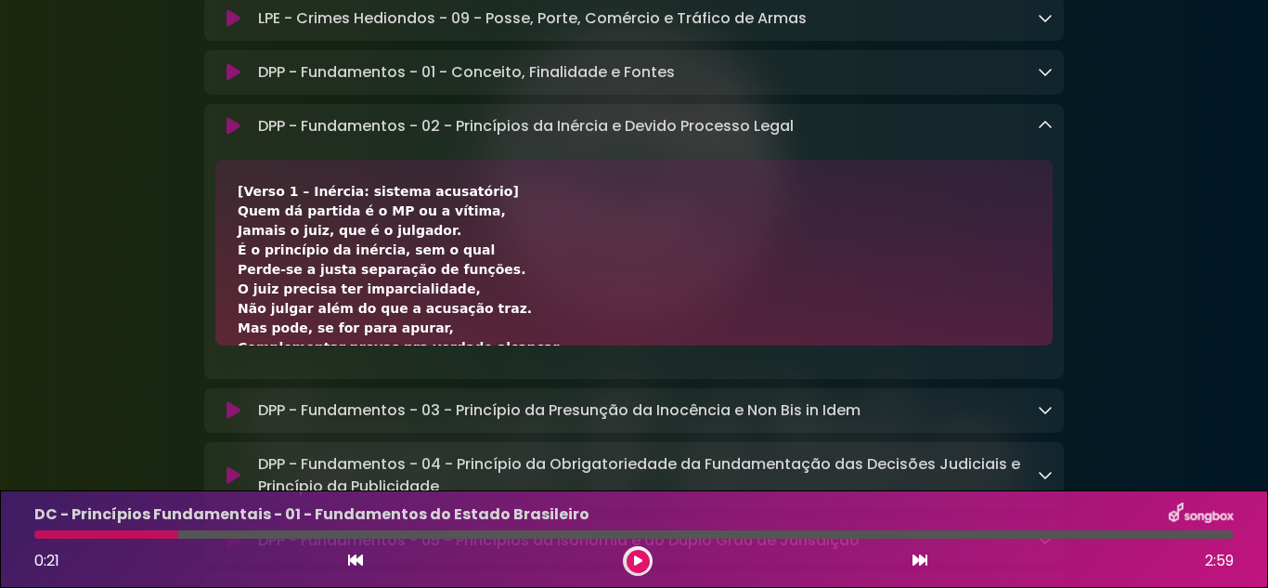
click at [629, 567] on div at bounding box center [638, 561] width 30 height 30
click at [639, 564] on icon at bounding box center [638, 560] width 8 height 11
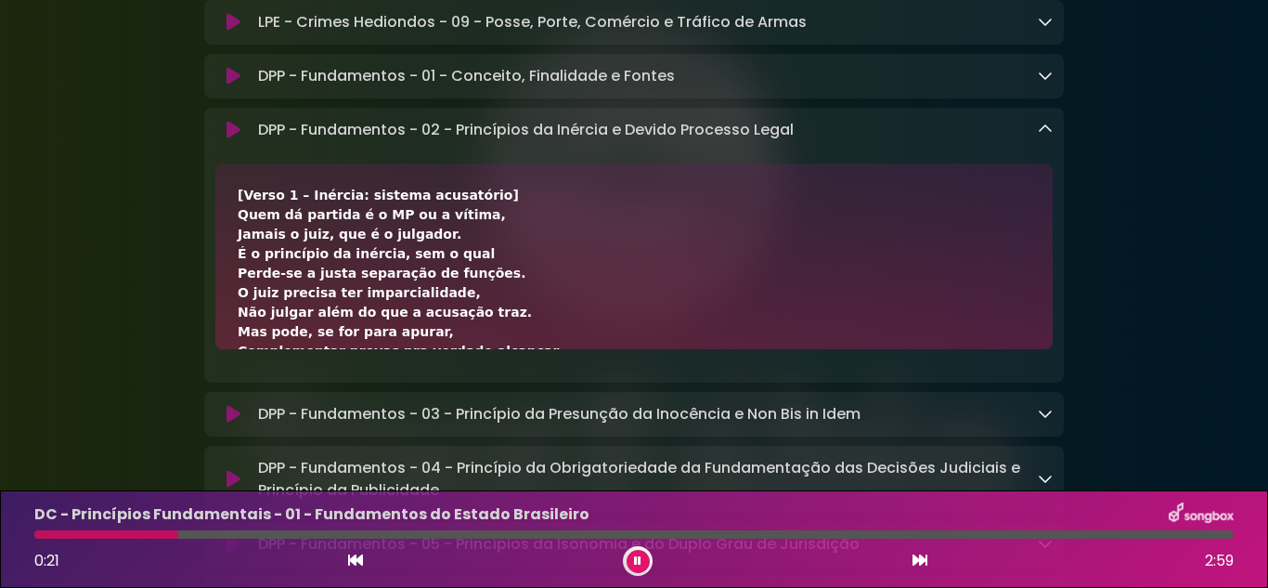
scroll to position [7243, 0]
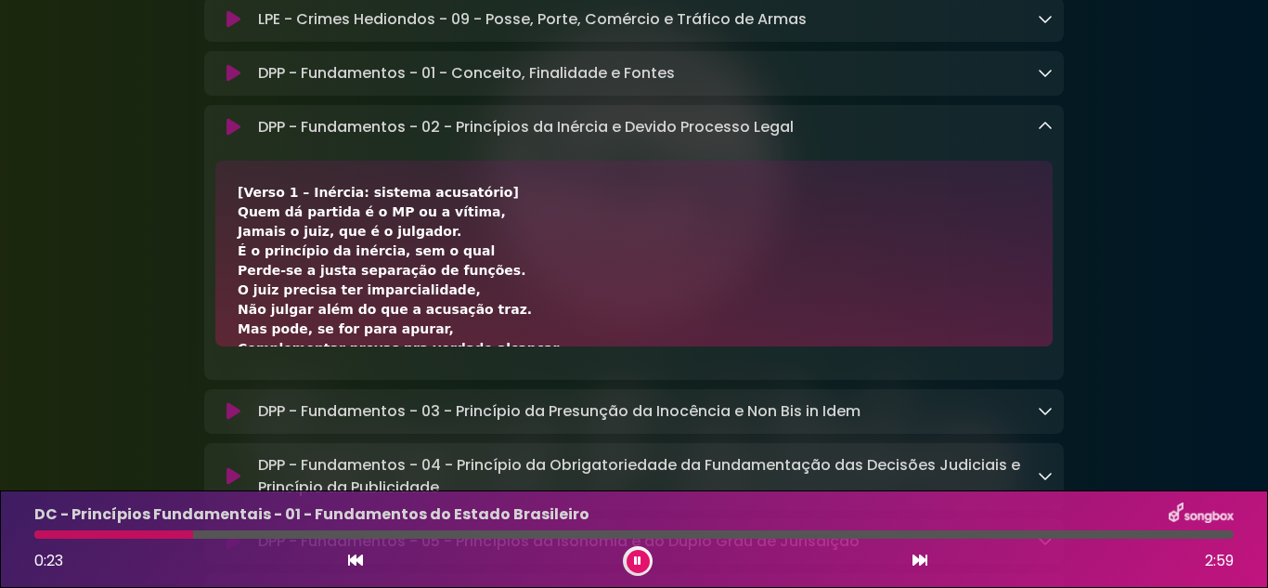
click at [625, 566] on div at bounding box center [638, 561] width 30 height 30
click at [641, 565] on icon at bounding box center [637, 560] width 7 height 11
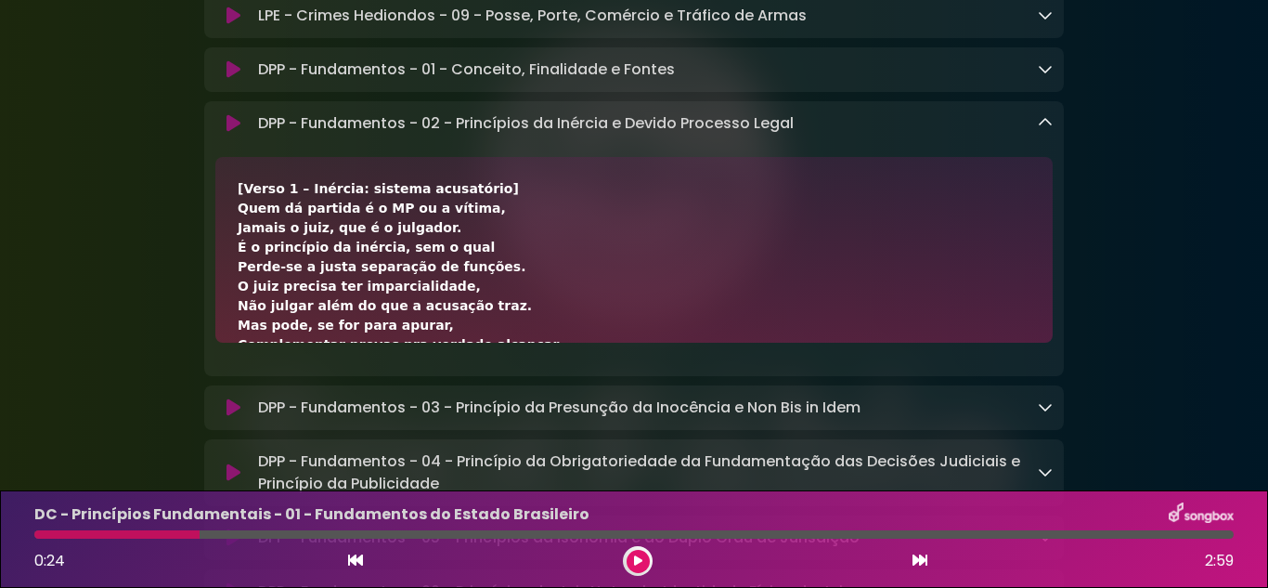
scroll to position [7240, 0]
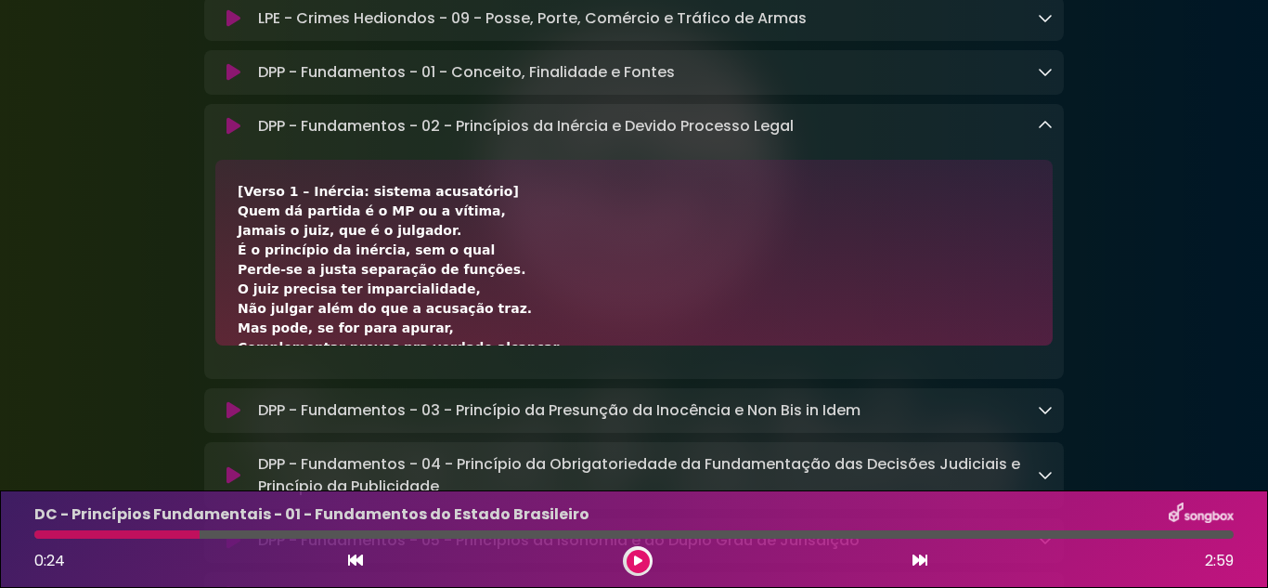
click at [653, 554] on div "0:24 2:59" at bounding box center [634, 561] width 1222 height 30
click at [639, 564] on icon at bounding box center [638, 560] width 8 height 11
click at [638, 558] on icon at bounding box center [637, 560] width 7 height 11
click at [638, 558] on icon at bounding box center [638, 560] width 8 height 11
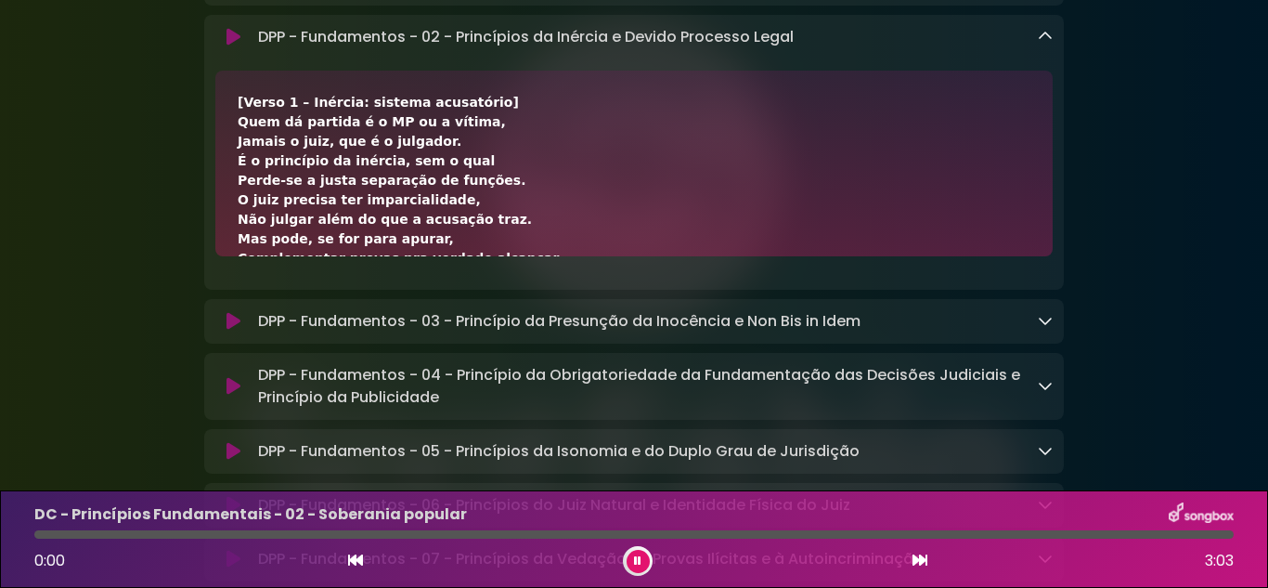
scroll to position [7336, 0]
